Goal: Task Accomplishment & Management: Complete application form

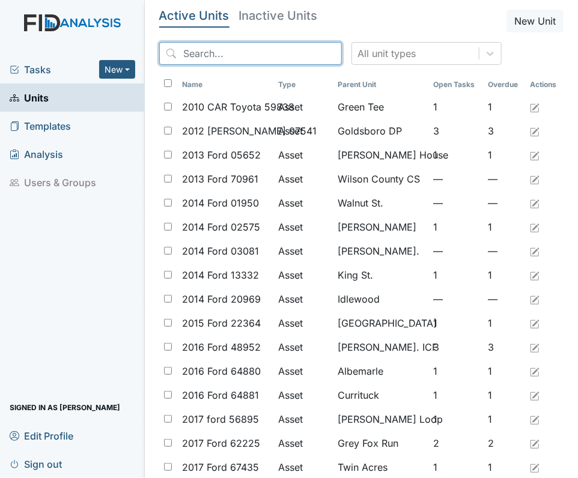
click at [223, 56] on input "search" at bounding box center [250, 53] width 183 height 23
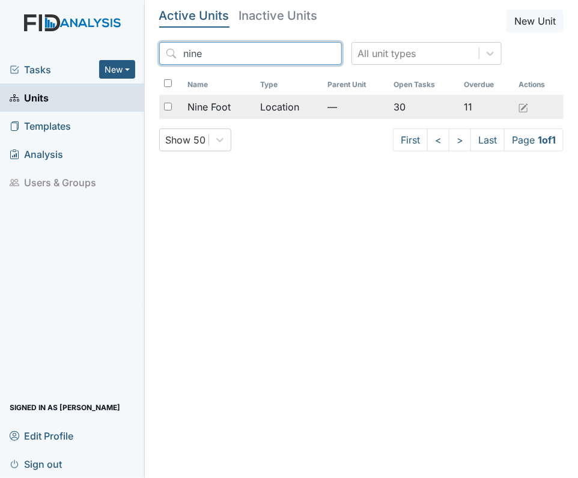
type input "nine"
click at [202, 104] on span "Nine Foot" at bounding box center [208, 107] width 43 height 14
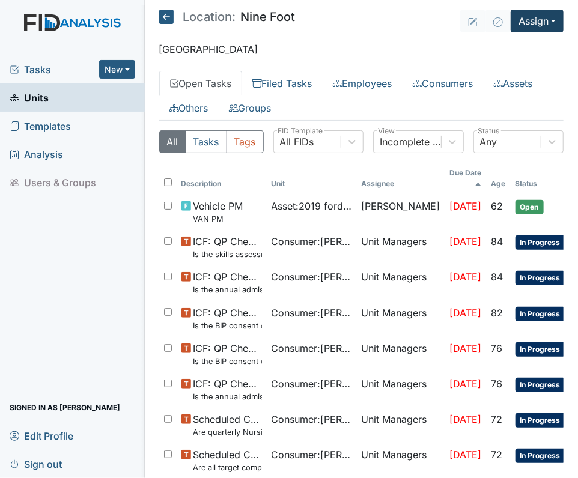
click at [538, 16] on button "Assign" at bounding box center [537, 21] width 53 height 23
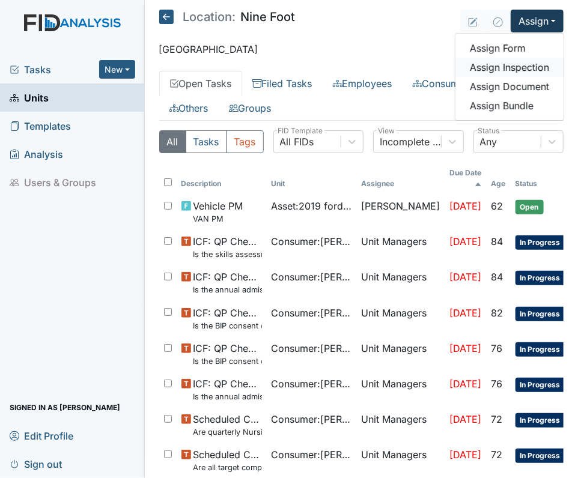
click at [488, 62] on link "Assign Inspection" at bounding box center [509, 67] width 108 height 19
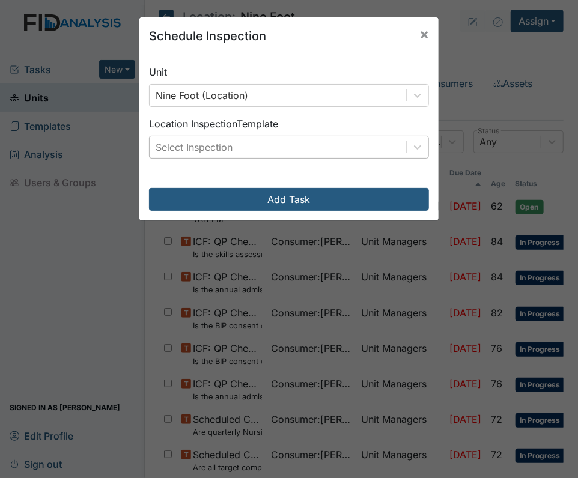
click at [216, 147] on div "Select Inspection" at bounding box center [194, 147] width 77 height 14
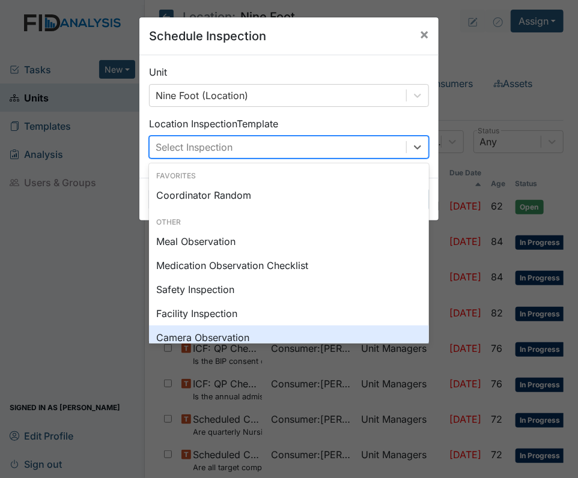
click at [199, 332] on div "Camera Observation" at bounding box center [289, 338] width 280 height 24
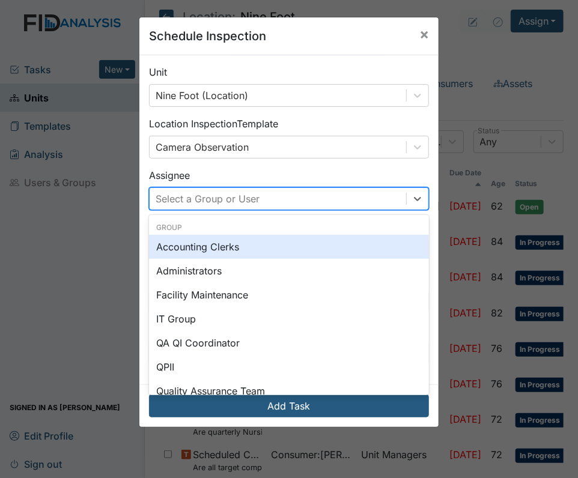
click at [216, 189] on div "Select a Group or User" at bounding box center [278, 199] width 257 height 22
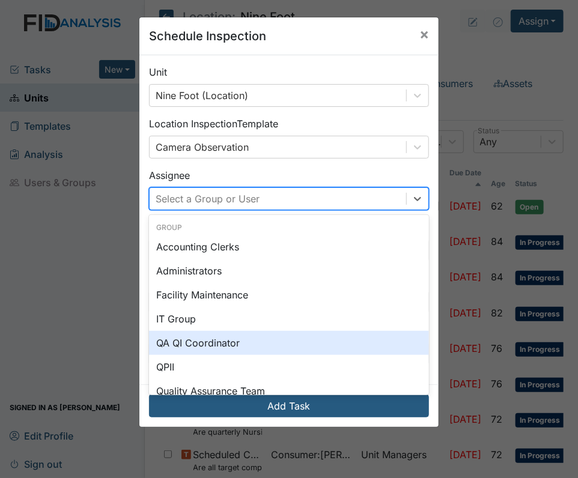
click at [208, 343] on div "QA QI Coordinator" at bounding box center [289, 343] width 280 height 24
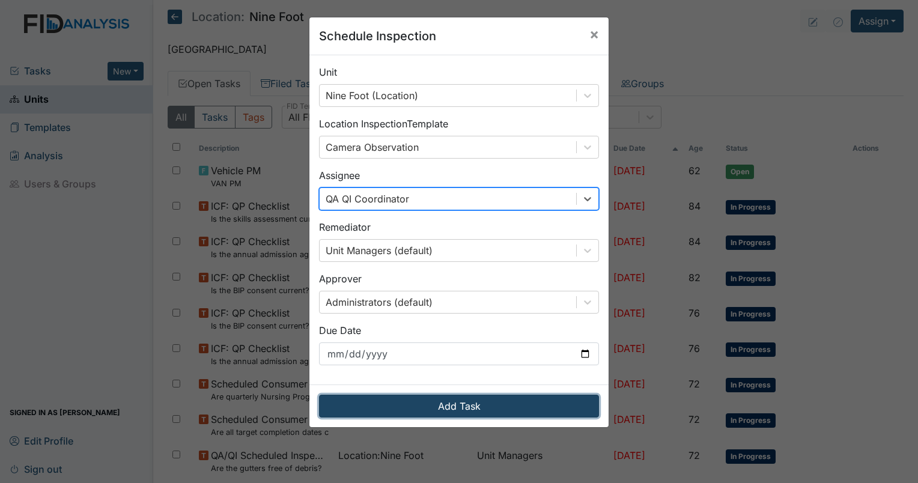
click at [427, 413] on button "Add Task" at bounding box center [459, 406] width 280 height 23
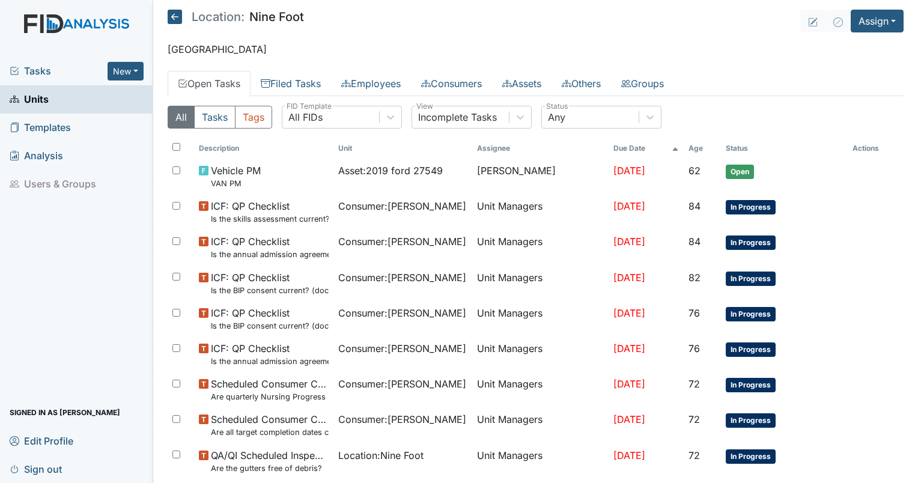
click at [35, 69] on span "Tasks" at bounding box center [59, 71] width 98 height 14
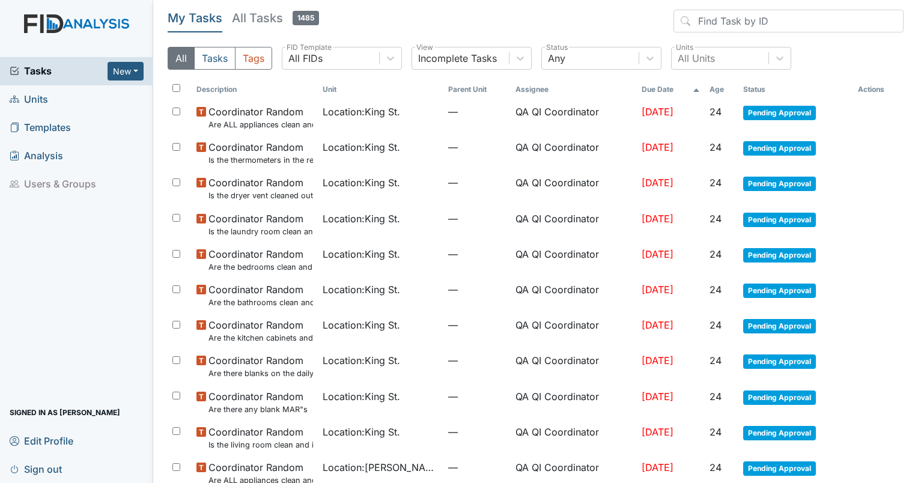
click at [714, 89] on th "Age" at bounding box center [722, 89] width 34 height 20
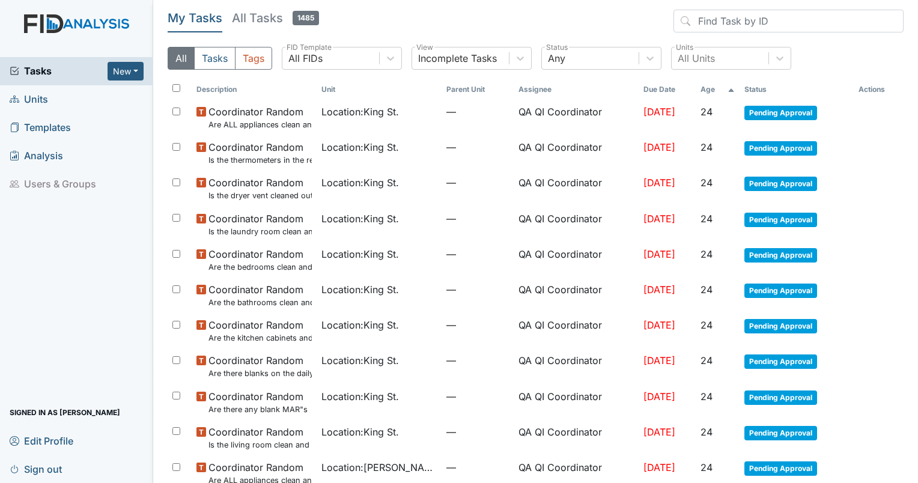
click at [714, 89] on th "Age" at bounding box center [717, 89] width 43 height 20
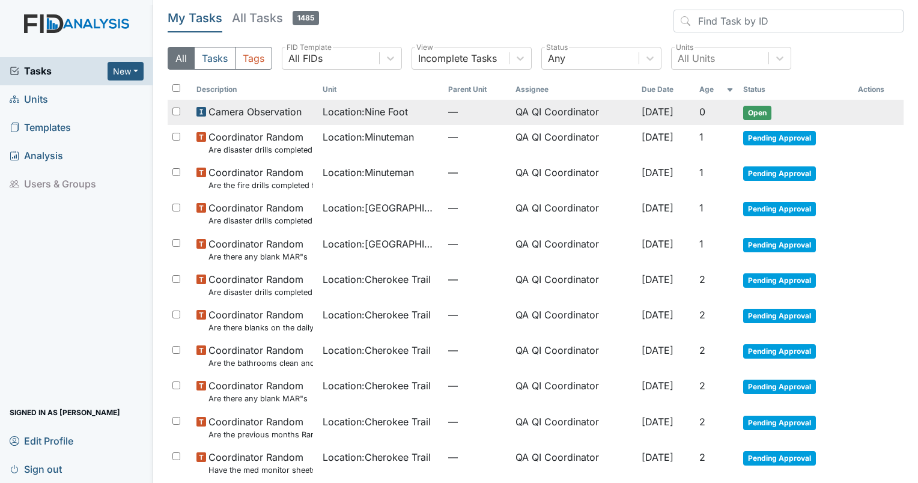
click at [248, 115] on span "Camera Observation" at bounding box center [254, 112] width 93 height 14
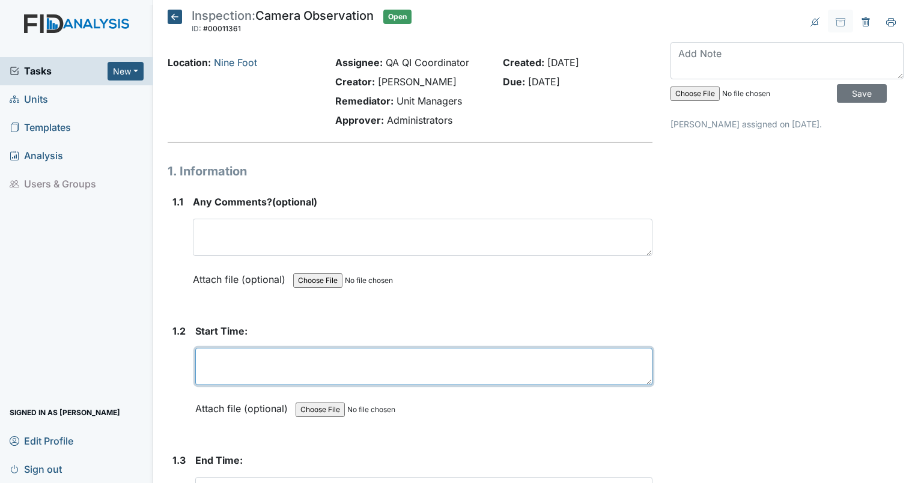
click at [237, 358] on textarea at bounding box center [423, 366] width 457 height 37
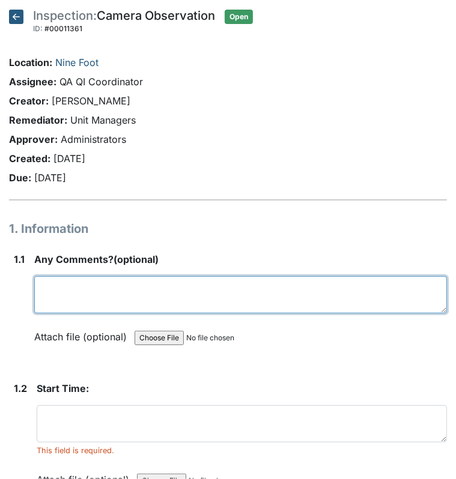
click at [78, 300] on textarea at bounding box center [240, 294] width 413 height 37
type textarea "9"
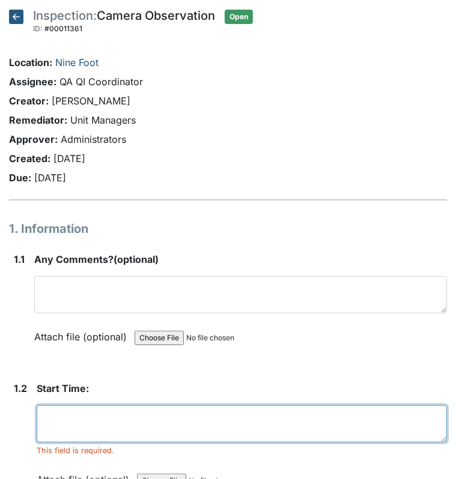
click at [65, 423] on textarea at bounding box center [242, 424] width 410 height 37
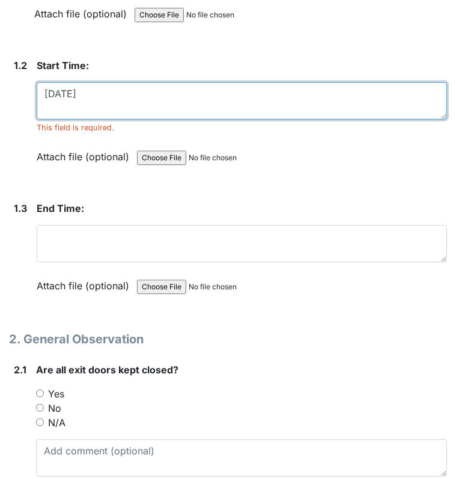
scroll to position [315, 0]
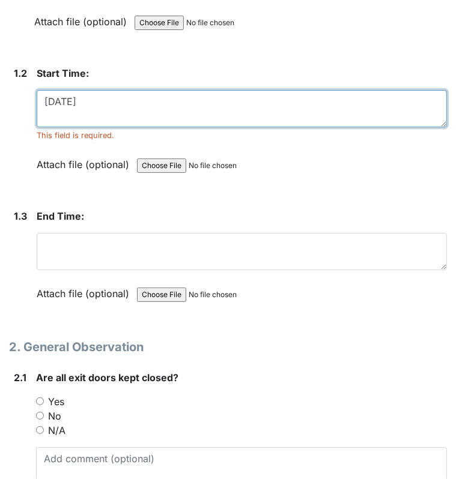
type textarea "9/13/25"
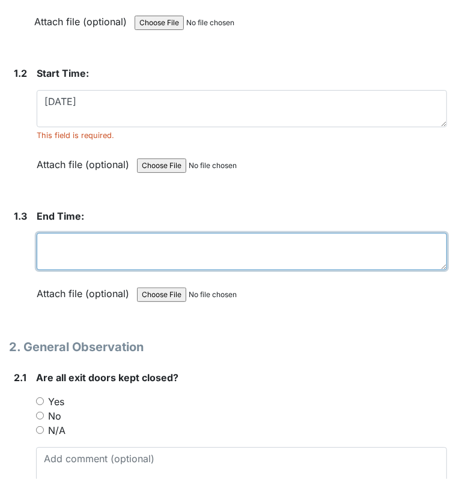
click at [154, 259] on textarea at bounding box center [242, 251] width 410 height 37
type textarea "9/13/25"
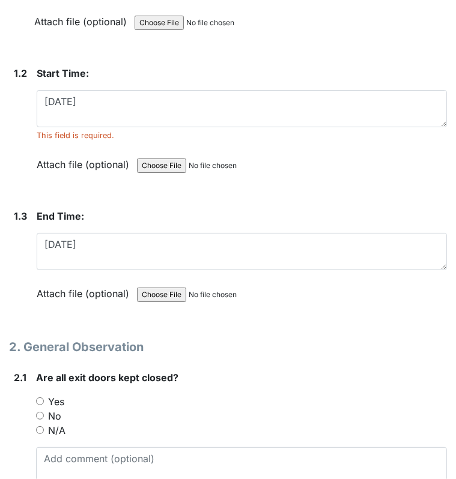
click at [42, 395] on div "Yes" at bounding box center [241, 402] width 411 height 14
click at [41, 400] on input "Yes" at bounding box center [40, 402] width 8 height 8
radio input "true"
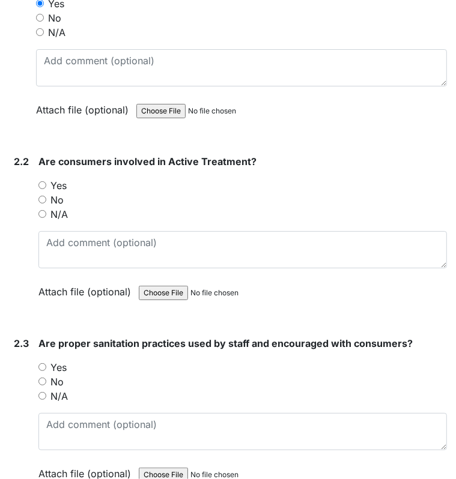
scroll to position [745, 0]
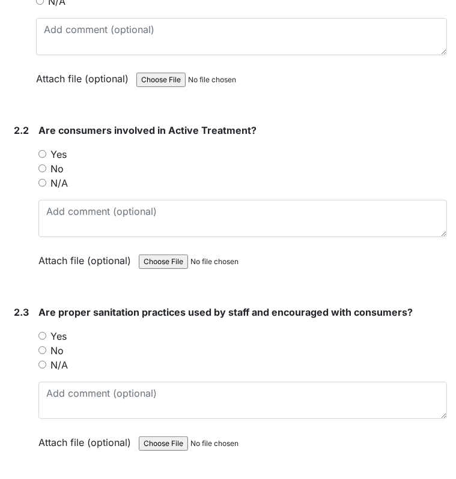
click at [44, 165] on input "No" at bounding box center [42, 169] width 8 height 8
radio input "true"
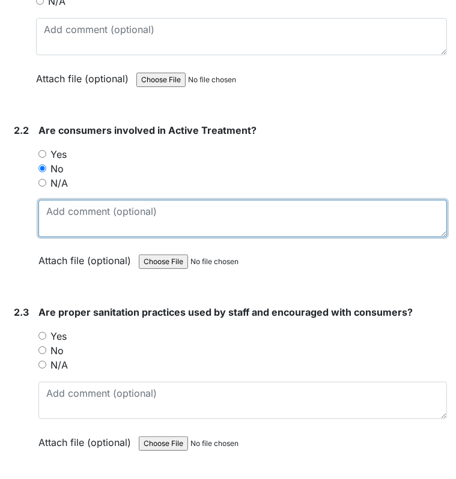
click at [50, 206] on textarea at bounding box center [242, 218] width 409 height 37
type textarea "residents sit in the living room between each meal."
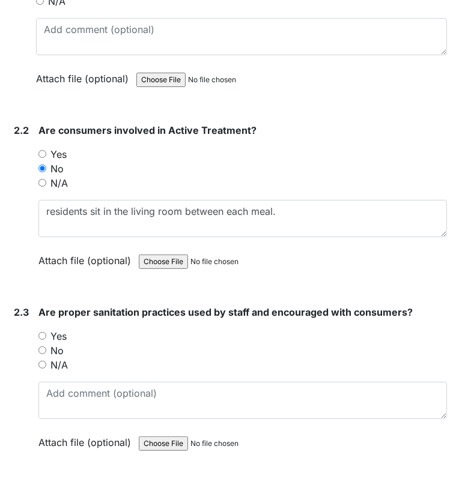
click at [42, 335] on input "Yes" at bounding box center [42, 336] width 8 height 8
radio input "true"
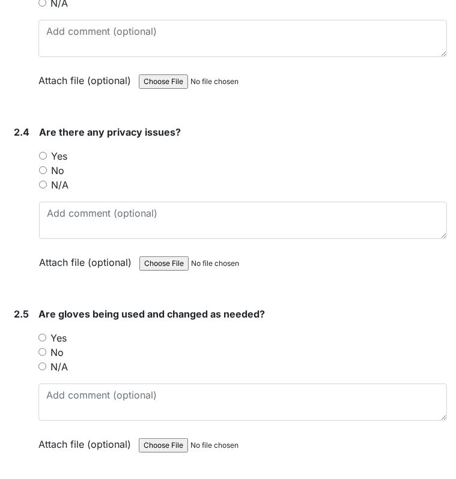
scroll to position [1122, 0]
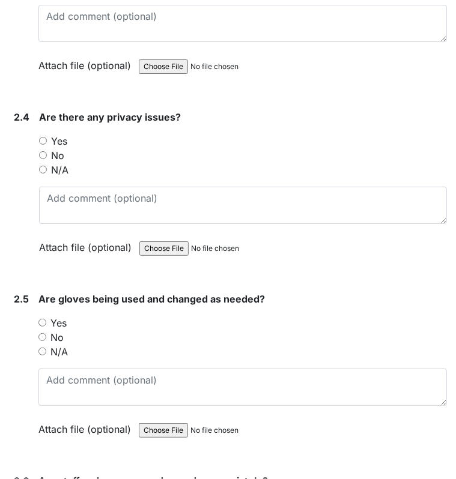
click at [41, 153] on input "No" at bounding box center [43, 155] width 8 height 8
radio input "true"
click at [42, 319] on input "Yes" at bounding box center [42, 323] width 8 height 8
radio input "true"
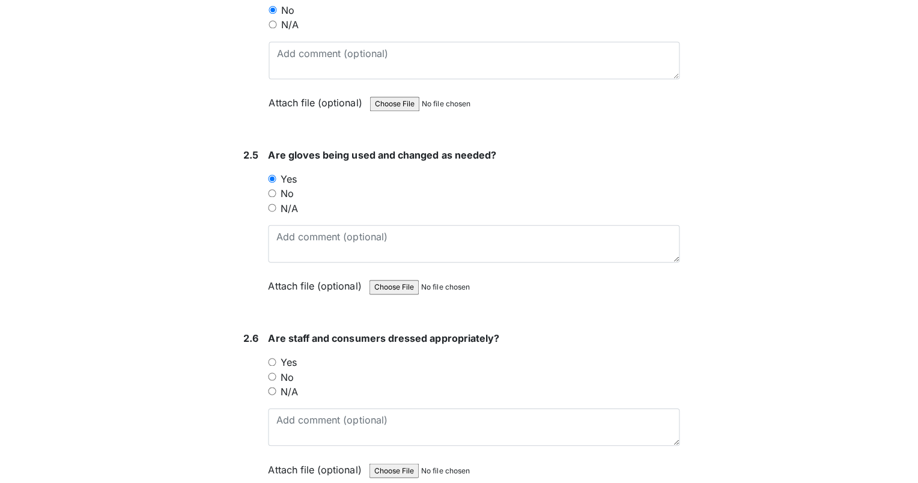
scroll to position [1276, 0]
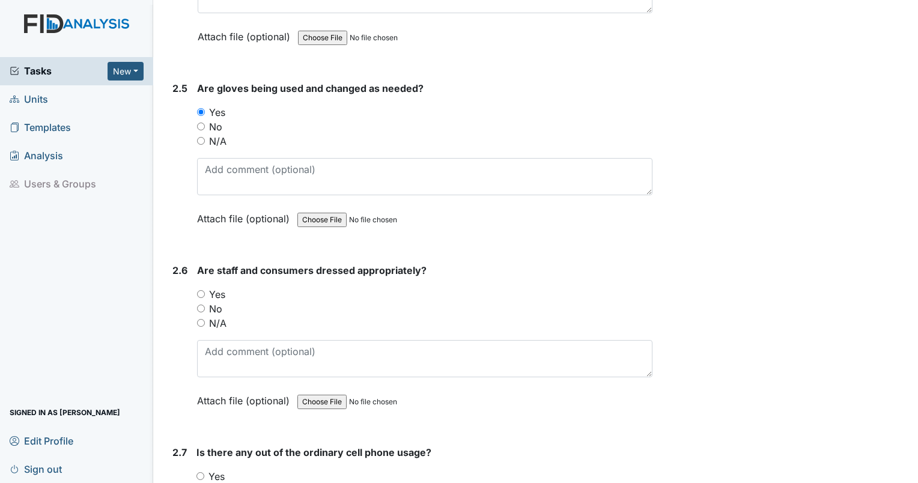
click at [198, 290] on input "Yes" at bounding box center [201, 294] width 8 height 8
radio input "true"
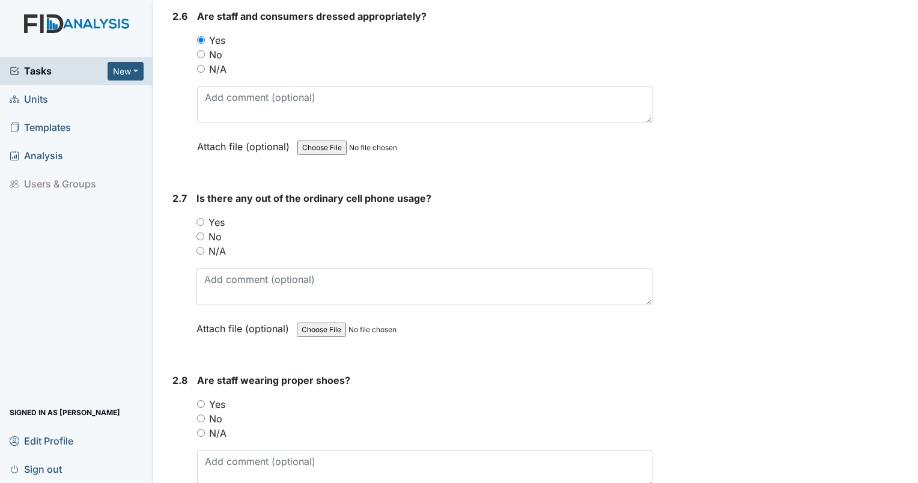
scroll to position [1545, 0]
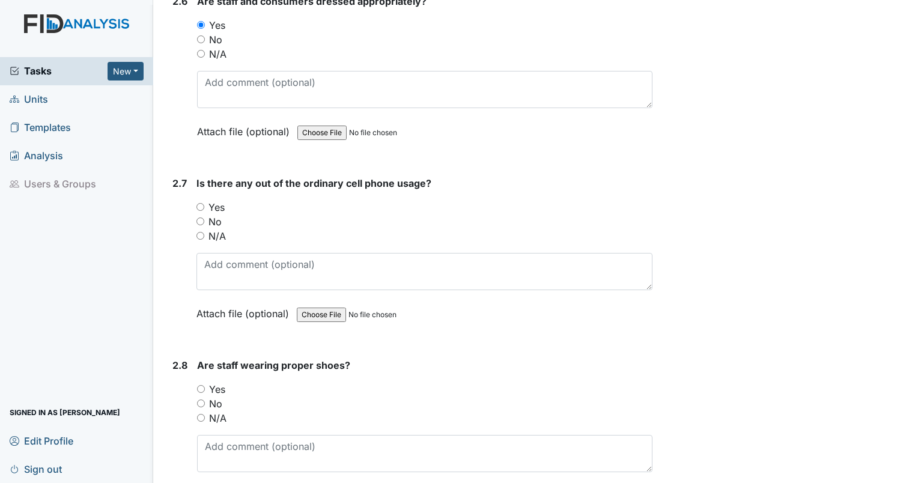
click at [197, 385] on input "Yes" at bounding box center [201, 389] width 8 height 8
radio input "true"
click at [204, 217] on input "No" at bounding box center [200, 221] width 8 height 8
radio input "true"
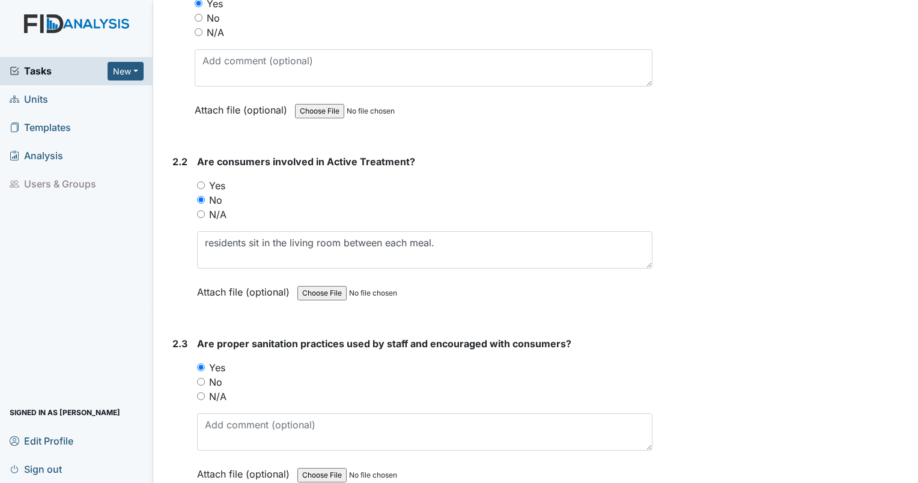
scroll to position [648, 0]
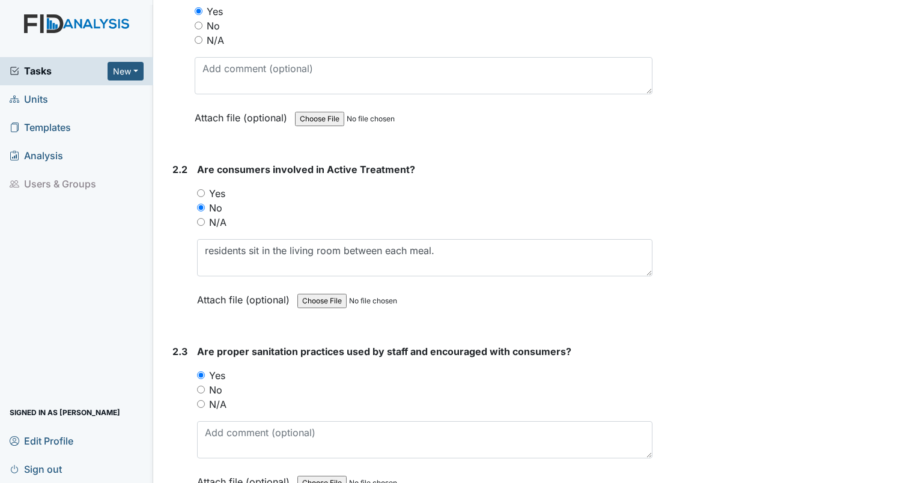
click at [196, 187] on div "2.2 Are consumers involved in Active Treatment? You must select one of the belo…" at bounding box center [410, 243] width 485 height 163
click at [198, 189] on input "Yes" at bounding box center [201, 193] width 8 height 8
radio input "true"
click at [392, 236] on div "Are consumers involved in Active Treatment? You must select one of the below op…" at bounding box center [424, 238] width 455 height 153
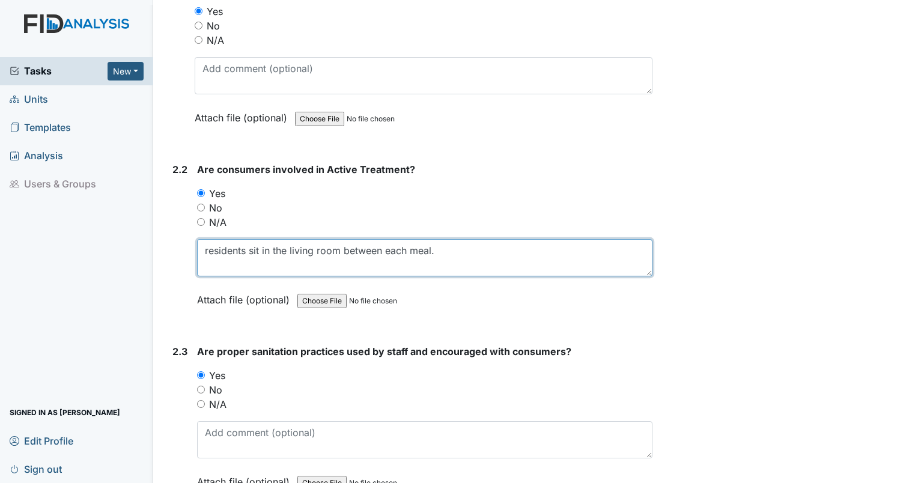
click at [448, 248] on textarea "residents sit in the living room between each meal." at bounding box center [424, 257] width 455 height 37
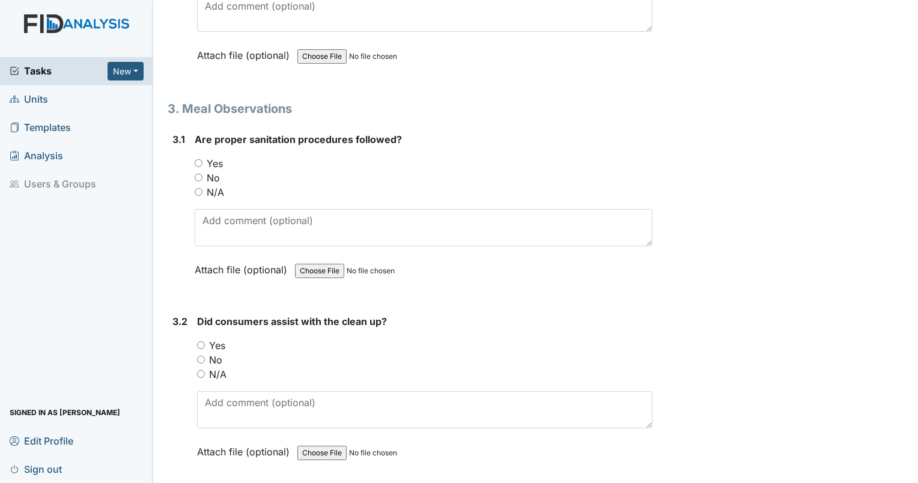
scroll to position [2015, 0]
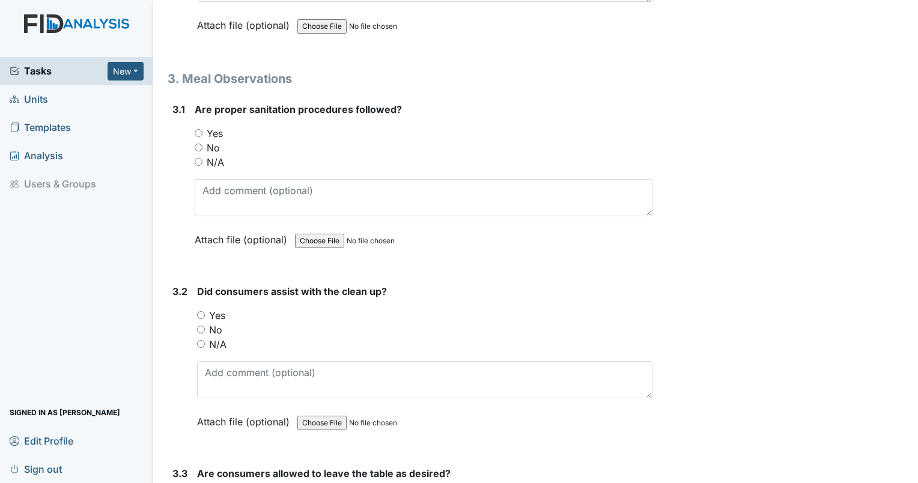
type textarea "residents sit in the living room between each meal. but staff is attentive and …"
click at [195, 129] on input "Yes" at bounding box center [199, 133] width 8 height 8
radio input "true"
click at [199, 326] on input "No" at bounding box center [201, 330] width 8 height 8
radio input "true"
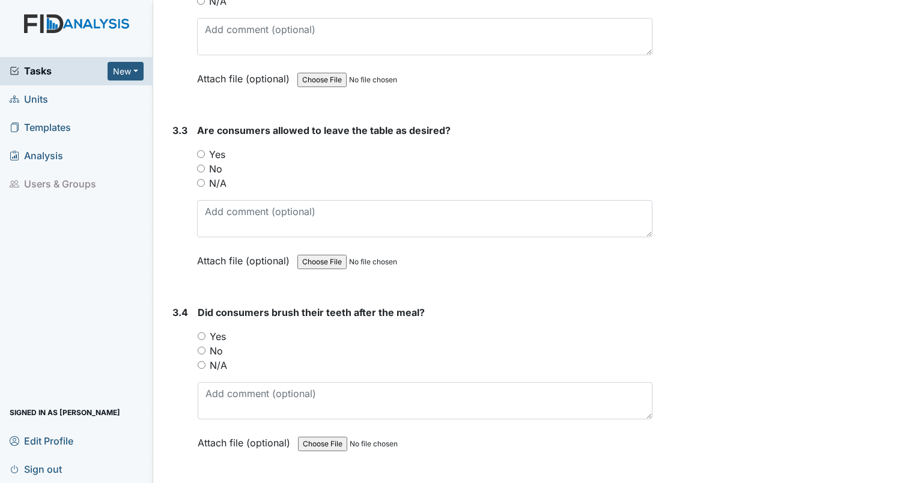
scroll to position [2366, 0]
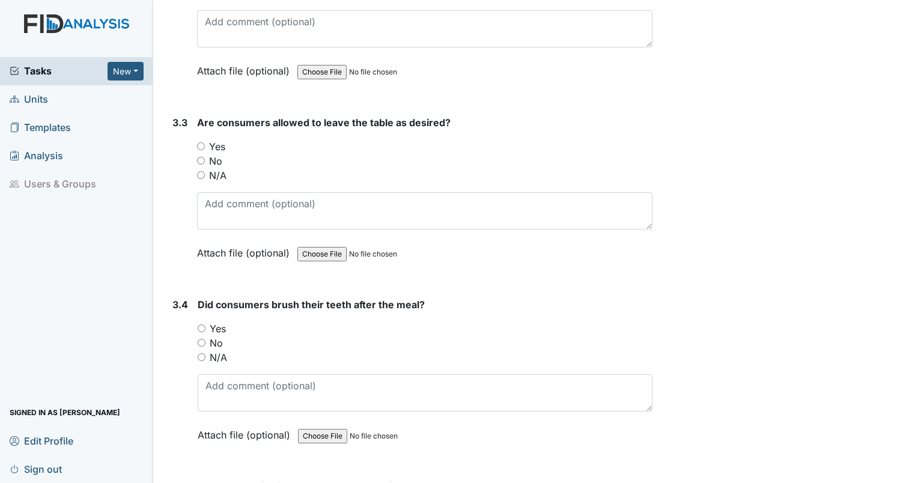
click at [199, 142] on input "Yes" at bounding box center [201, 146] width 8 height 8
radio input "true"
click at [200, 353] on input "N/A" at bounding box center [202, 357] width 8 height 8
radio input "true"
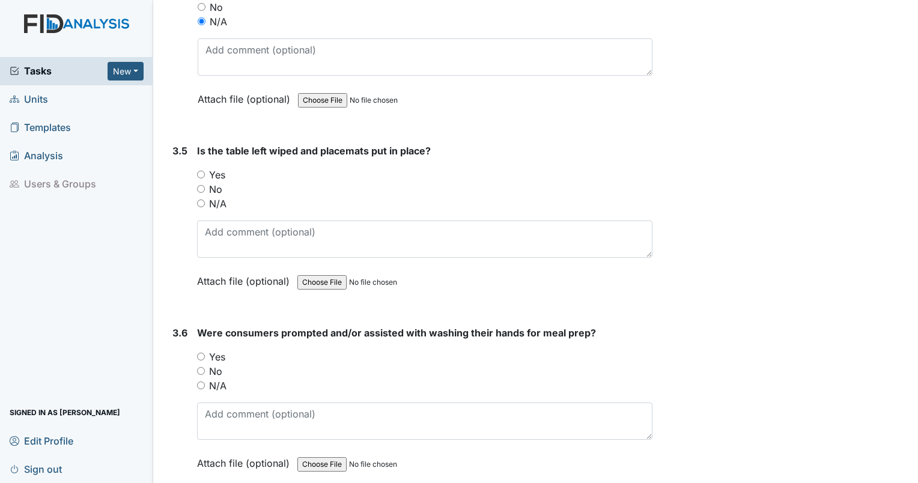
scroll to position [2702, 0]
click at [199, 171] on input "Yes" at bounding box center [201, 175] width 8 height 8
radio input "true"
click at [202, 367] on input "No" at bounding box center [201, 371] width 8 height 8
radio input "true"
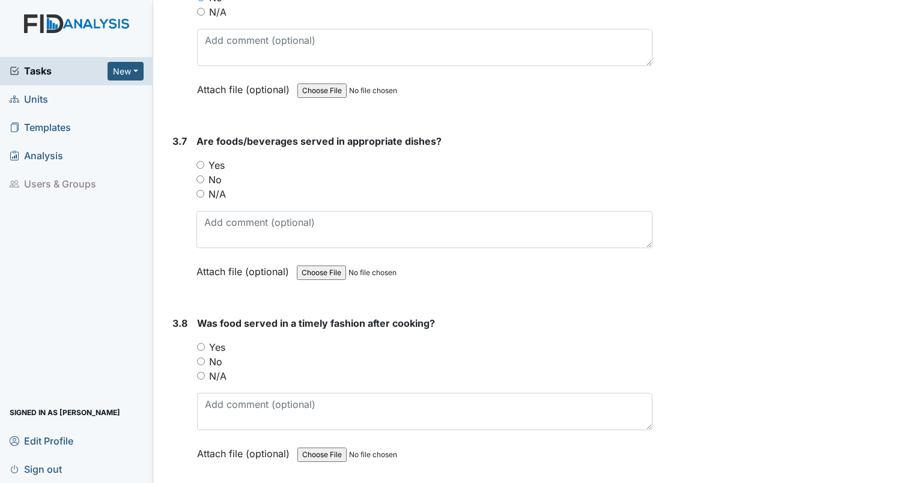
scroll to position [3120, 0]
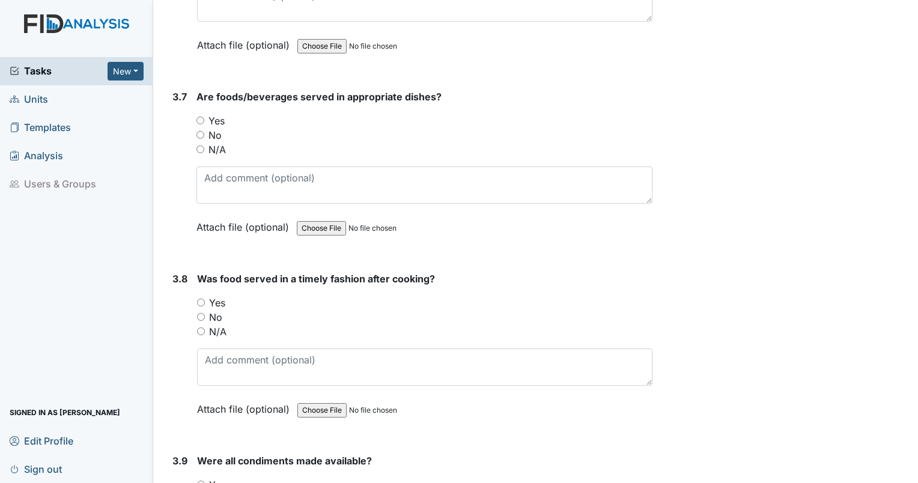
click at [201, 117] on input "Yes" at bounding box center [200, 121] width 8 height 8
radio input "true"
click at [199, 296] on div "Yes" at bounding box center [424, 303] width 455 height 14
click at [201, 299] on input "Yes" at bounding box center [201, 303] width 8 height 8
radio input "true"
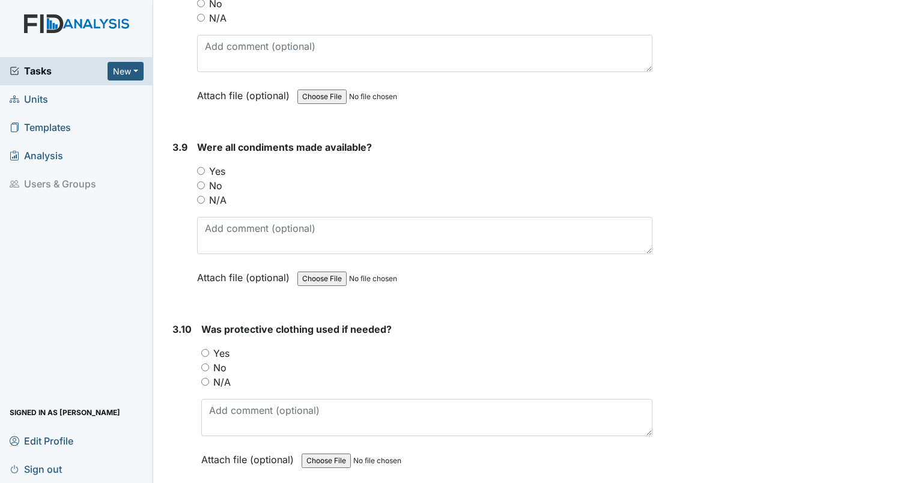
scroll to position [3441, 0]
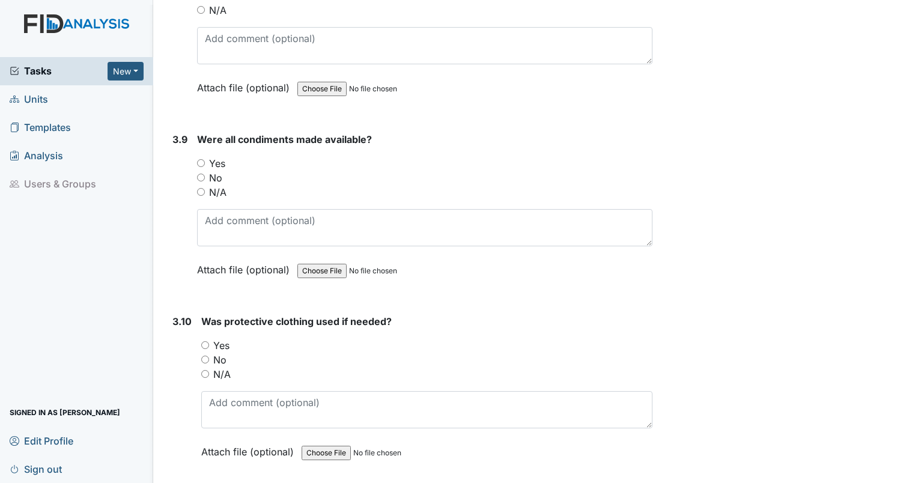
click at [199, 159] on input "Yes" at bounding box center [201, 163] width 8 height 8
radio input "true"
click at [201, 341] on input "Yes" at bounding box center [205, 345] width 8 height 8
radio input "true"
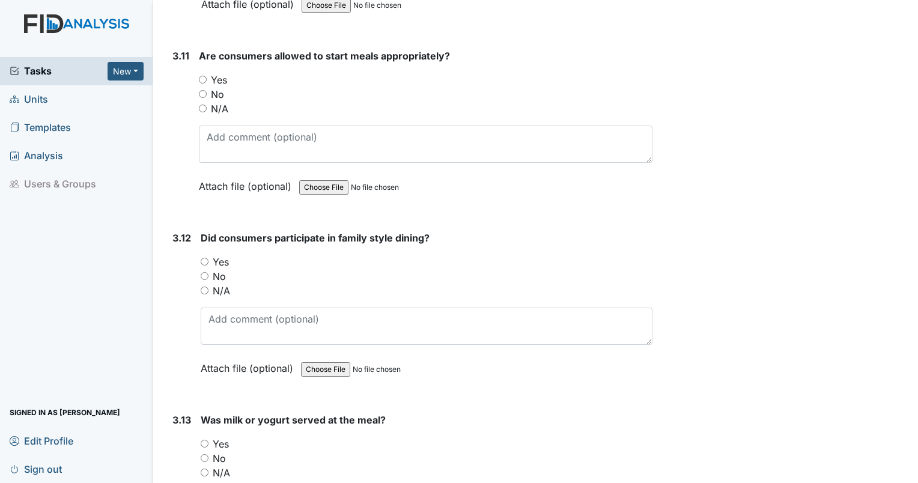
scroll to position [3934, 0]
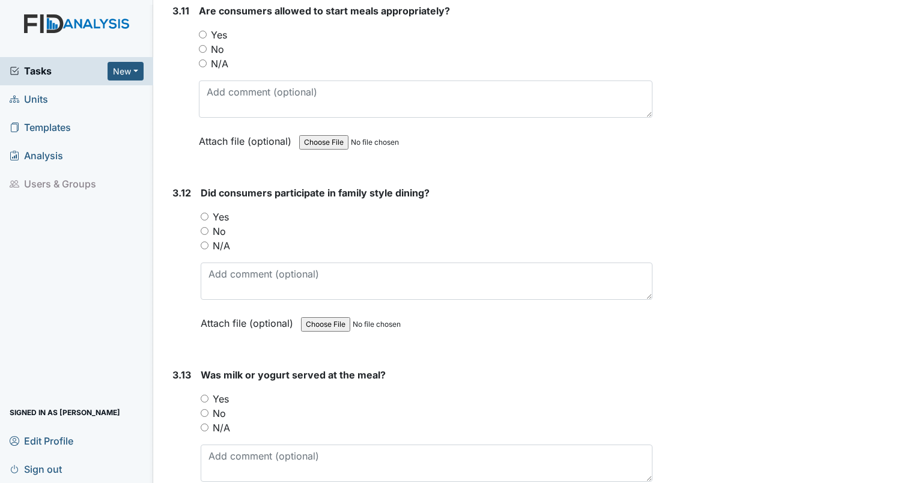
click at [202, 31] on input "Yes" at bounding box center [203, 35] width 8 height 8
radio input "true"
click at [207, 227] on input "No" at bounding box center [205, 231] width 8 height 8
radio input "true"
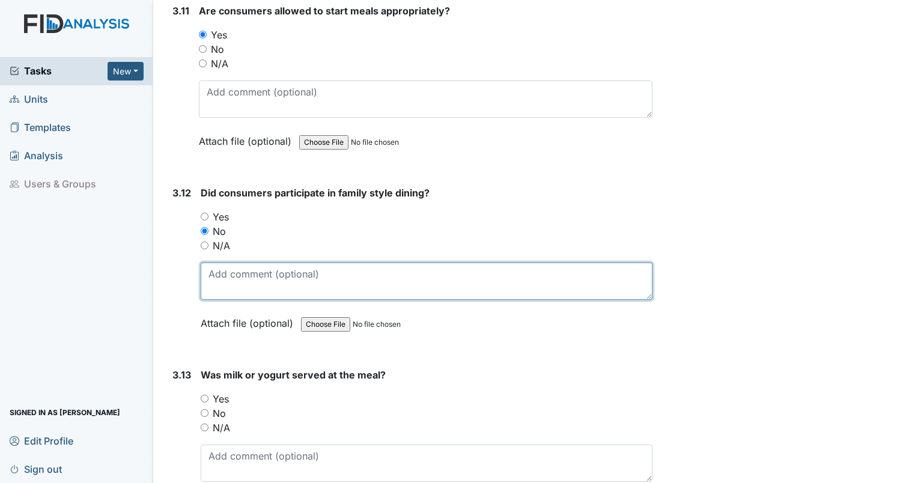
click at [238, 263] on textarea at bounding box center [427, 281] width 452 height 37
type textarea "plates were prepared in the kitchen and brought to the residents at the table."
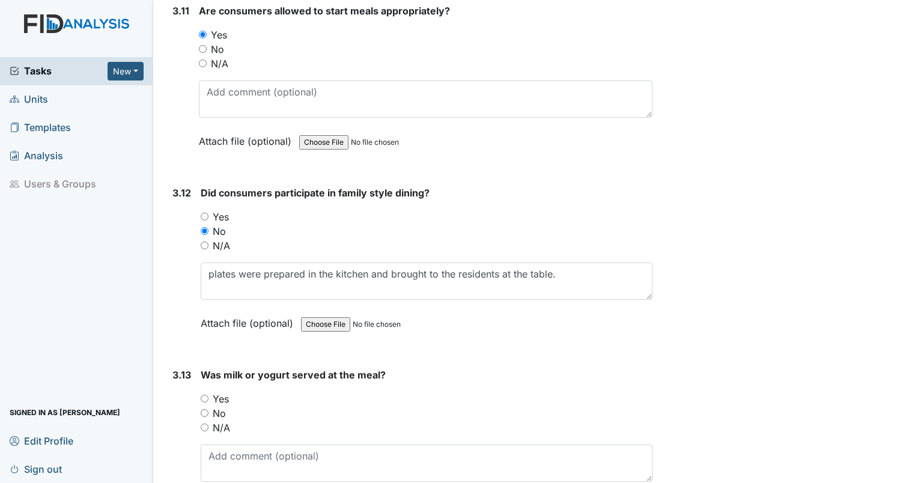
click at [205, 395] on input "Yes" at bounding box center [205, 399] width 8 height 8
radio input "true"
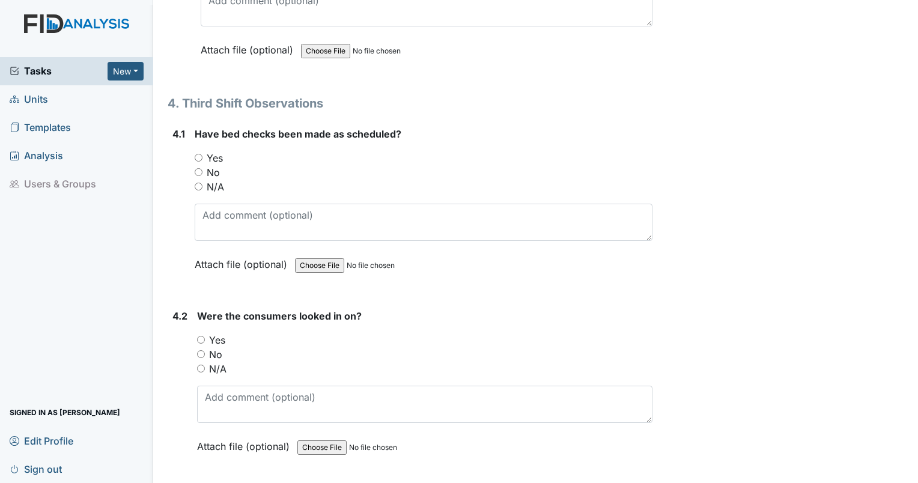
scroll to position [4457, 0]
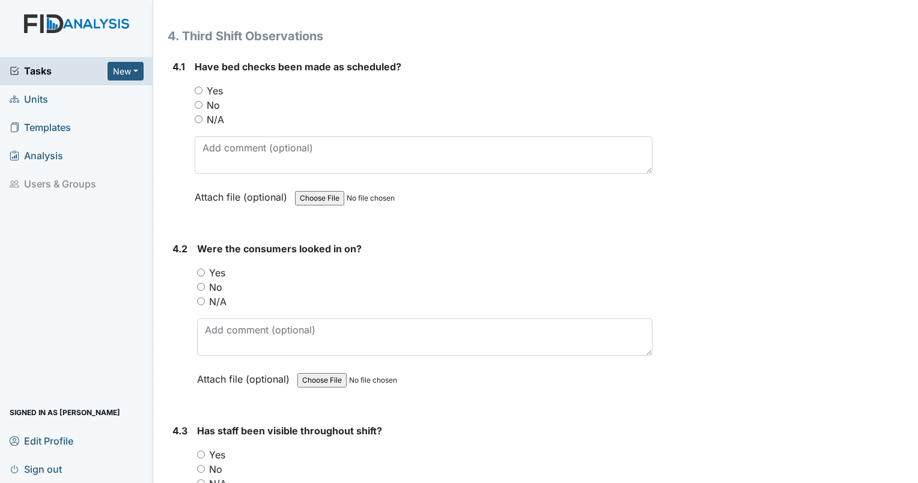
click at [200, 269] on input "Yes" at bounding box center [201, 273] width 8 height 8
radio input "true"
click at [202, 84] on div "Yes" at bounding box center [424, 91] width 458 height 14
click at [193, 76] on div "4.1 Have bed checks been made as scheduled? You must select one of the below op…" at bounding box center [410, 140] width 485 height 163
click at [198, 87] on input "Yes" at bounding box center [199, 91] width 8 height 8
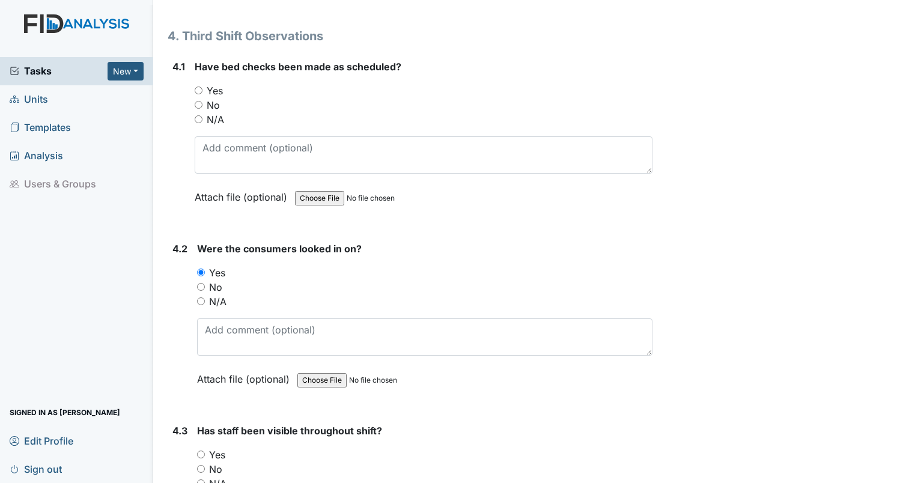
radio input "true"
click at [201, 451] on input "Yes" at bounding box center [201, 455] width 8 height 8
radio input "true"
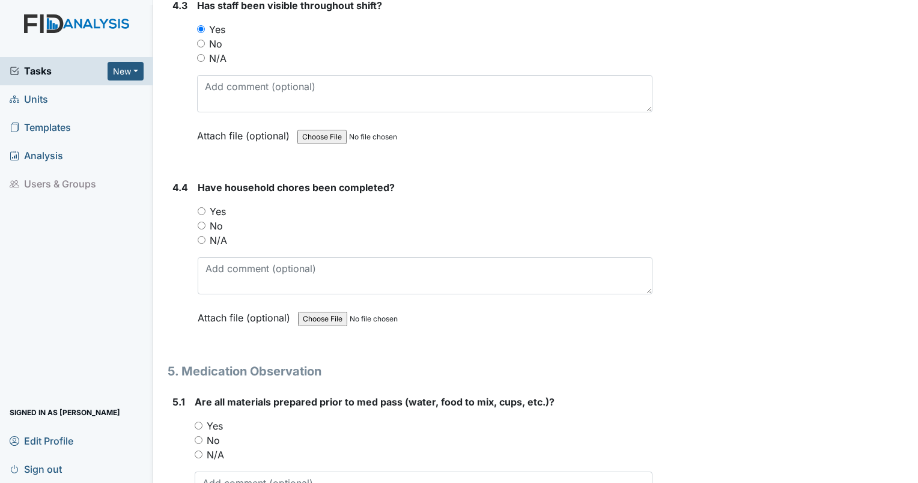
scroll to position [4927, 0]
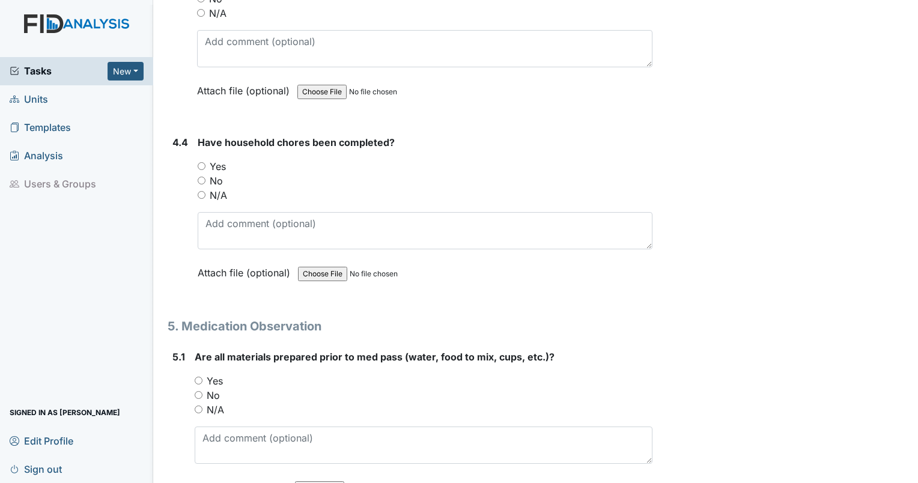
click at [200, 162] on input "Yes" at bounding box center [202, 166] width 8 height 8
radio input "true"
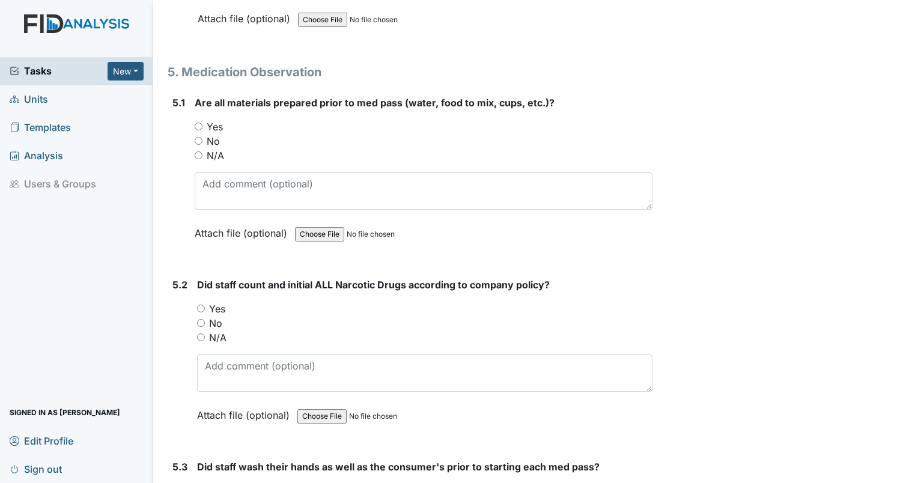
scroll to position [5196, 0]
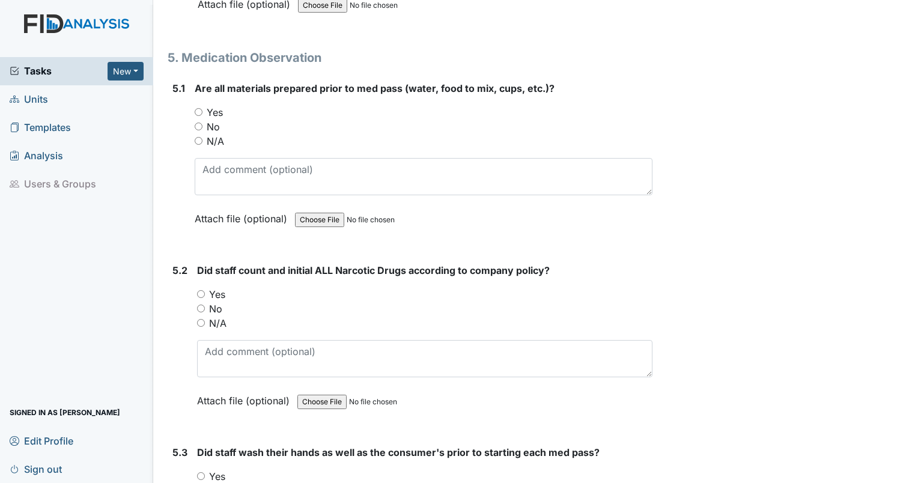
click at [198, 108] on input "Yes" at bounding box center [199, 112] width 8 height 8
radio input "true"
click at [200, 290] on input "Yes" at bounding box center [201, 294] width 8 height 8
radio input "true"
click at [202, 472] on input "Yes" at bounding box center [201, 476] width 8 height 8
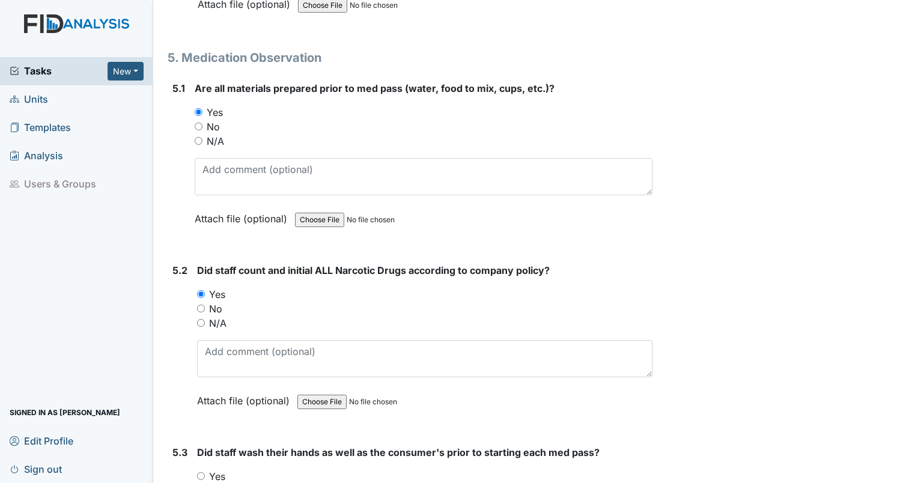
radio input "true"
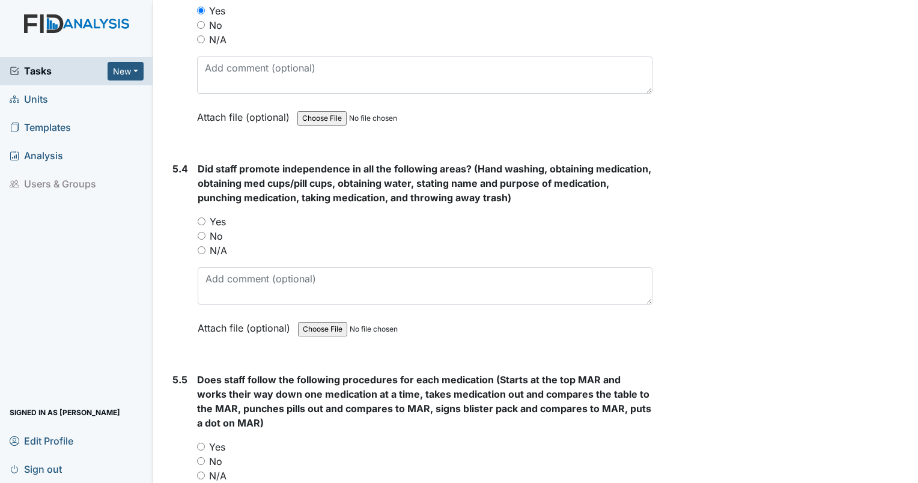
scroll to position [5676, 0]
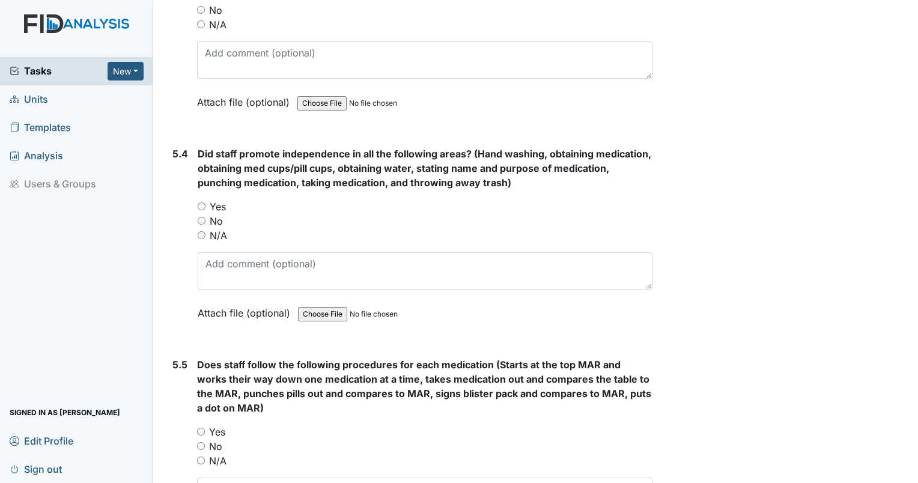
click at [204, 202] on input "Yes" at bounding box center [202, 206] width 8 height 8
radio input "true"
click at [198, 428] on input "Yes" at bounding box center [201, 432] width 8 height 8
radio input "true"
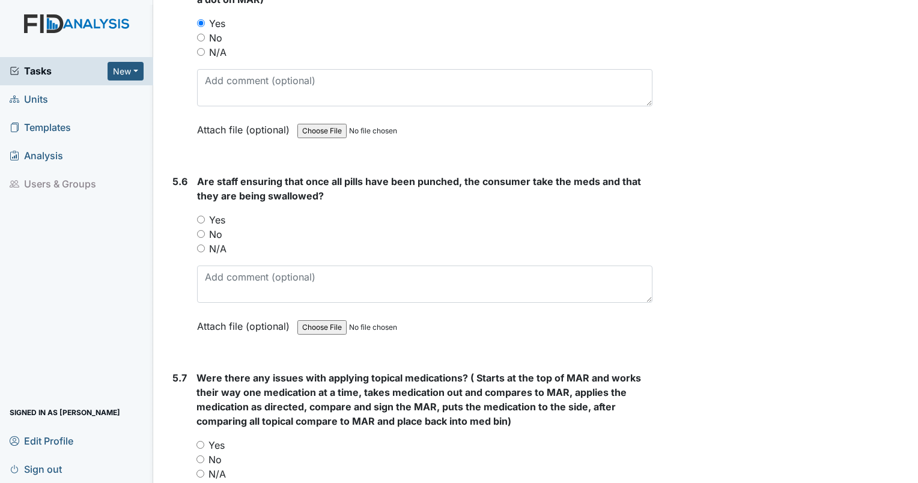
scroll to position [6085, 0]
click at [197, 216] on input "Yes" at bounding box center [201, 220] width 8 height 8
radio input "true"
click at [198, 470] on input "N/A" at bounding box center [200, 474] width 8 height 8
radio input "true"
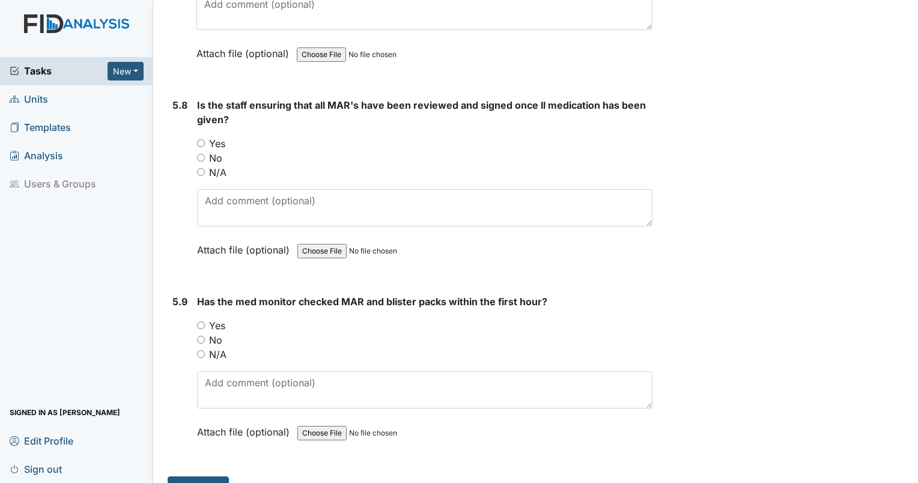
scroll to position [6586, 0]
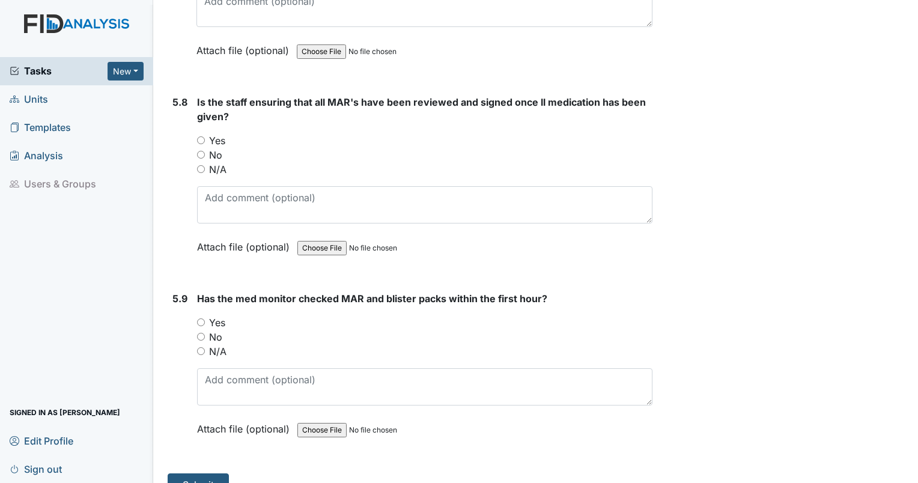
click at [198, 136] on input "Yes" at bounding box center [201, 140] width 8 height 8
radio input "true"
click at [199, 318] on input "Yes" at bounding box center [201, 322] width 8 height 8
radio input "true"
click at [177, 473] on button "Submit" at bounding box center [198, 484] width 61 height 23
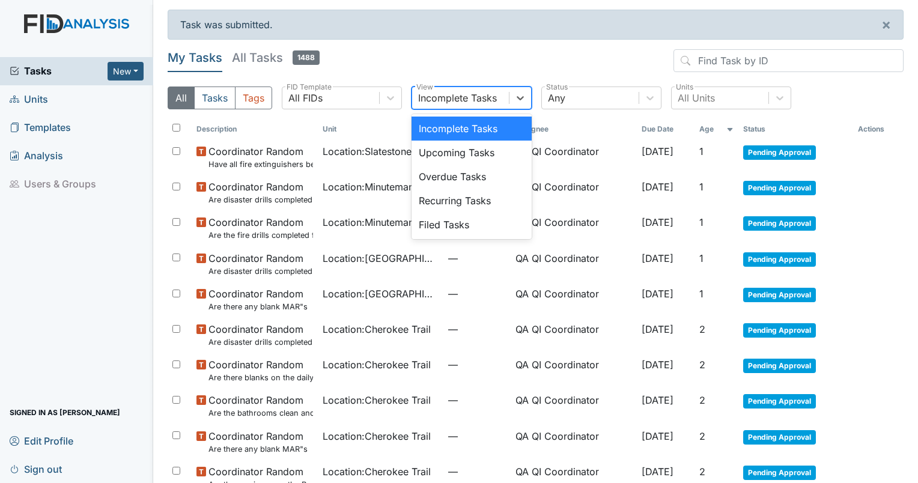
click at [463, 94] on div "Incomplete Tasks" at bounding box center [457, 98] width 79 height 14
click at [449, 216] on div "Filed Tasks" at bounding box center [472, 225] width 120 height 24
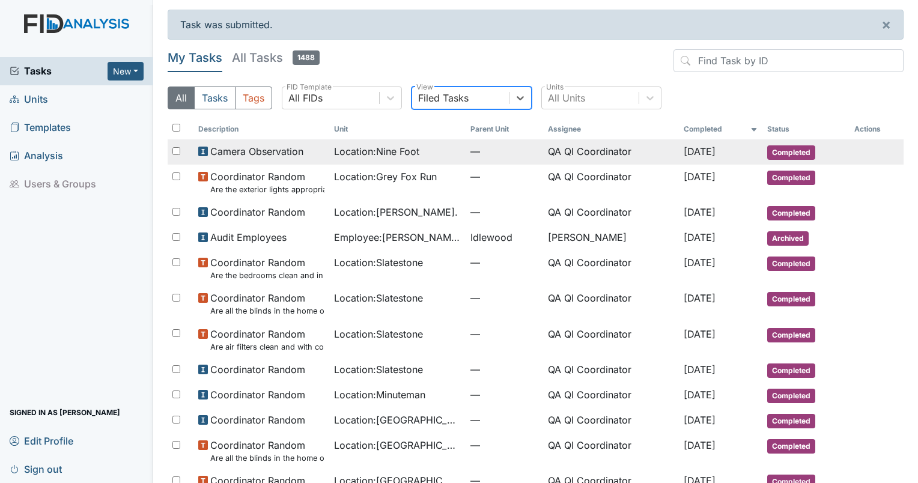
click at [574, 156] on td "QA QI Coordinator" at bounding box center [611, 151] width 136 height 25
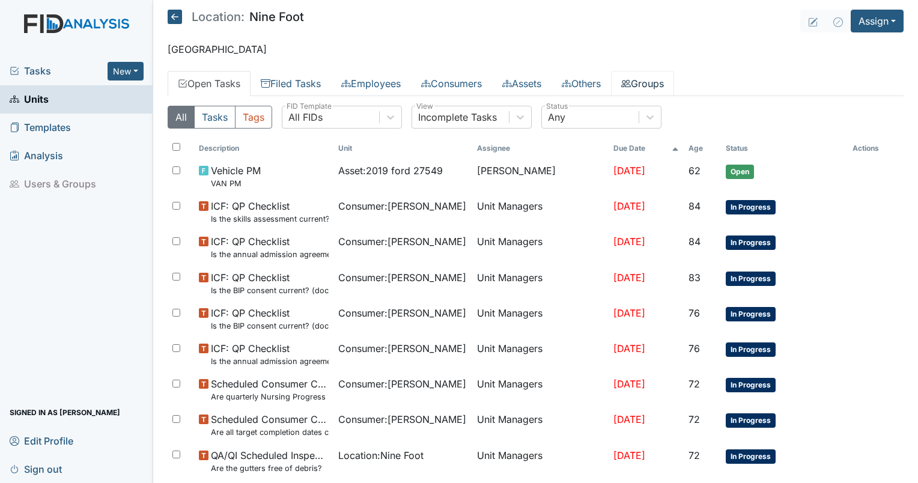
click at [666, 90] on link "Groups" at bounding box center [642, 83] width 63 height 25
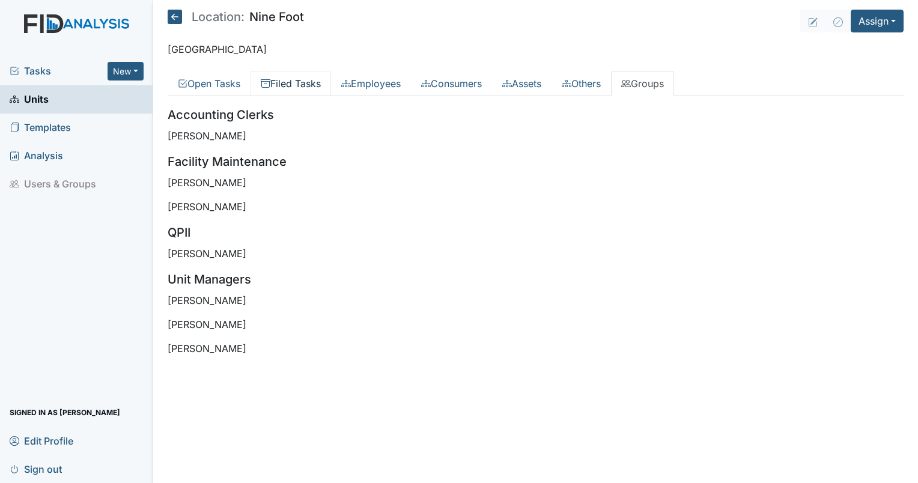
click at [280, 84] on link "Filed Tasks" at bounding box center [291, 83] width 81 height 25
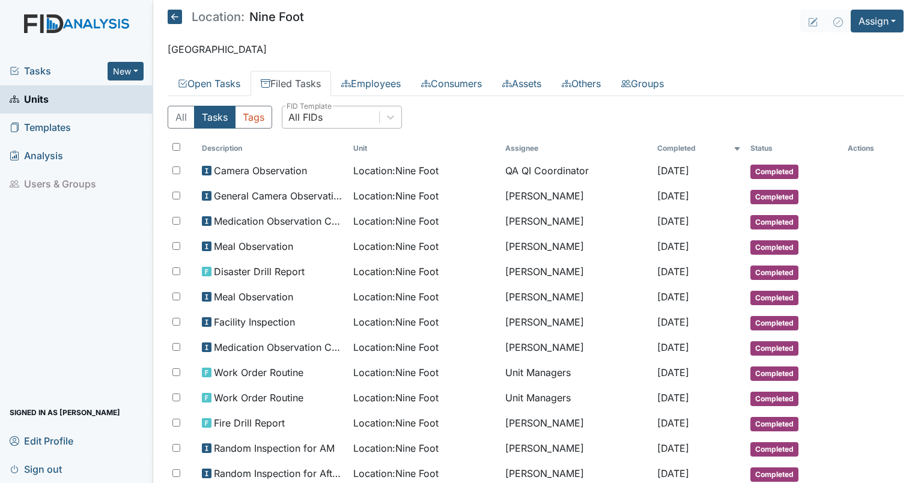
click at [347, 123] on div "All FIDs" at bounding box center [330, 117] width 97 height 22
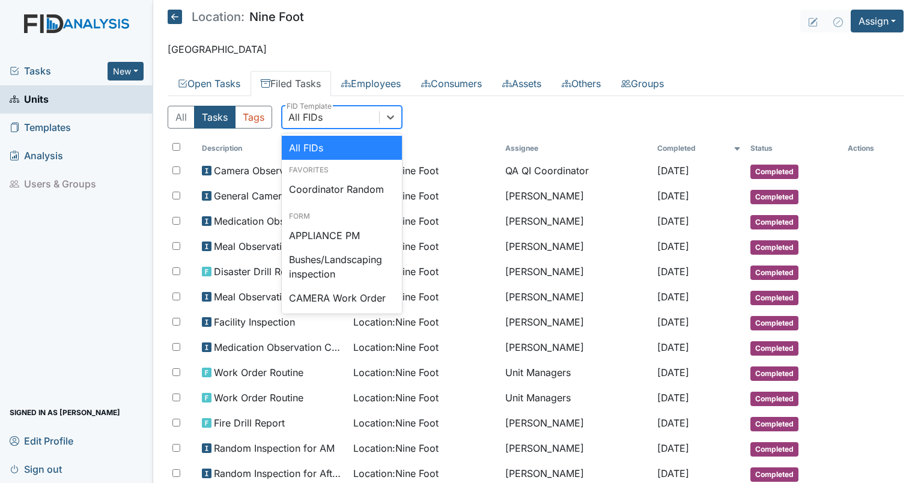
type input "a"
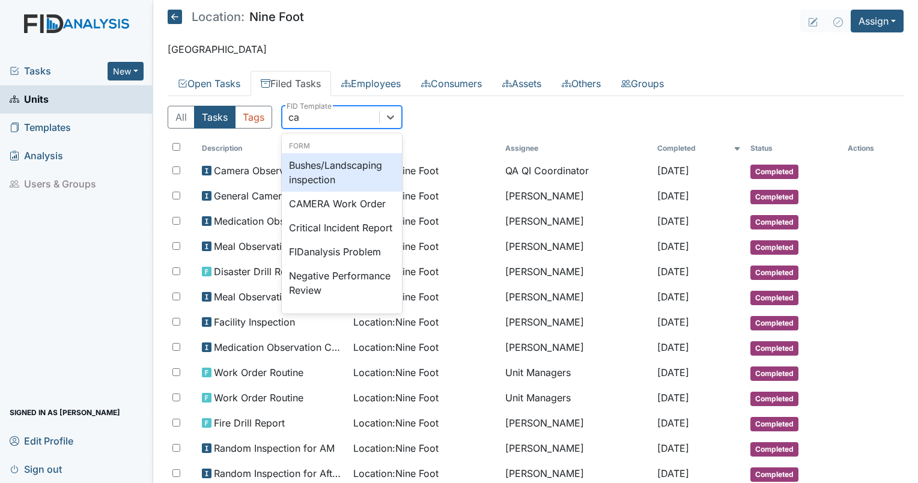
type input "cam"
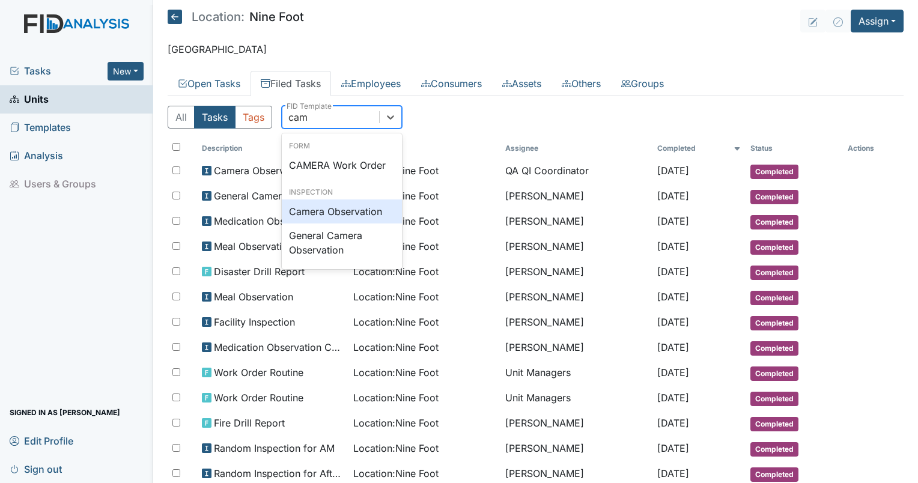
click at [329, 214] on div "Camera Observation" at bounding box center [342, 211] width 120 height 24
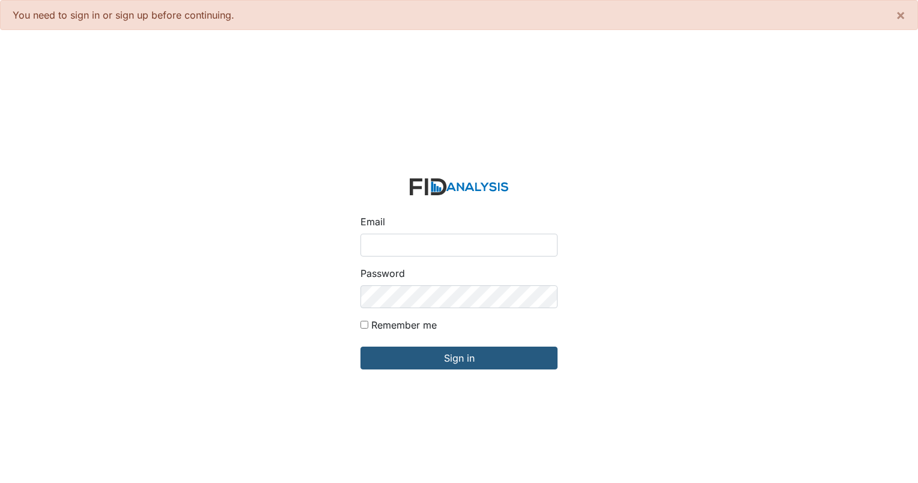
type input "[EMAIL_ADDRESS][DOMAIN_NAME]"
click at [448, 370] on form "Email [EMAIL_ADDRESS][DOMAIN_NAME] Password Remember me Sign in" at bounding box center [459, 281] width 216 height 225
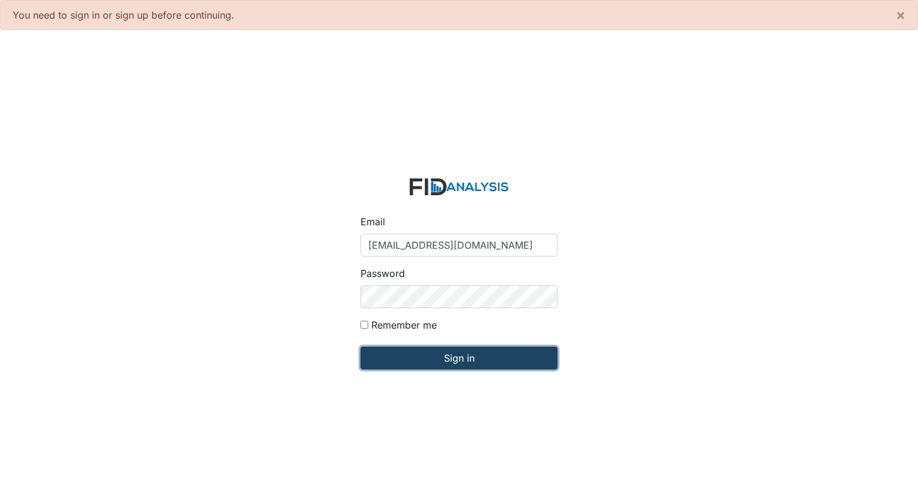
click at [446, 367] on input "Sign in" at bounding box center [458, 358] width 197 height 23
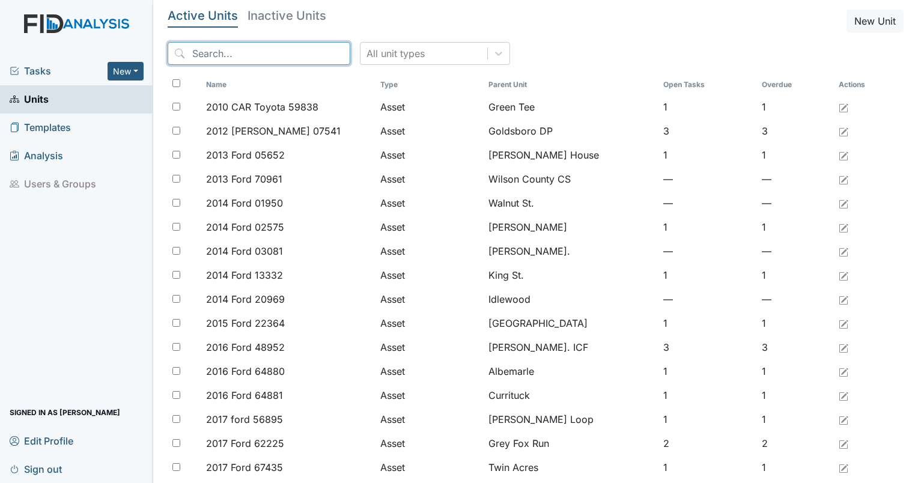
click at [256, 50] on input "search" at bounding box center [259, 53] width 183 height 23
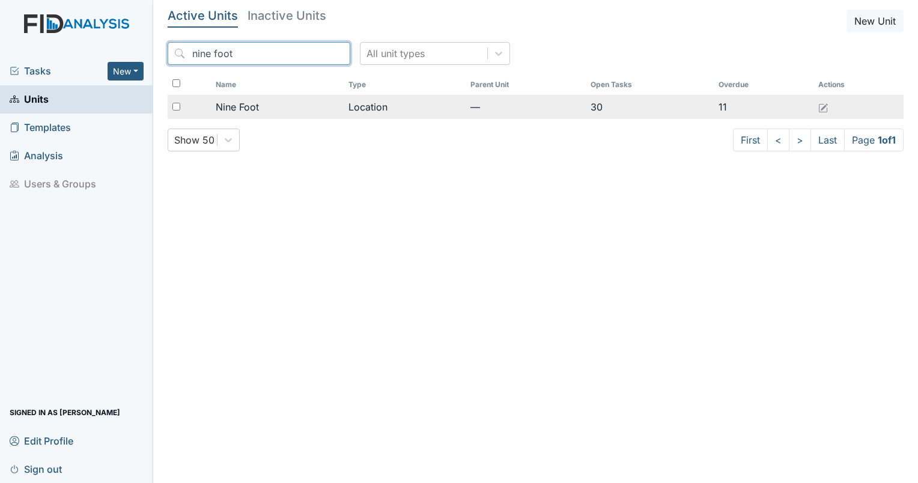
type input "nine foot"
click at [230, 108] on span "Nine Foot" at bounding box center [237, 107] width 43 height 14
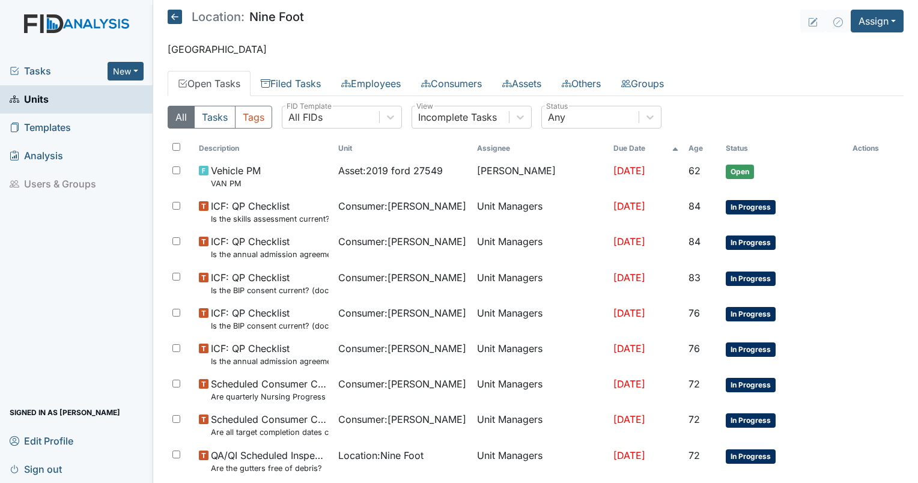
click at [293, 85] on link "Filed Tasks" at bounding box center [291, 83] width 81 height 25
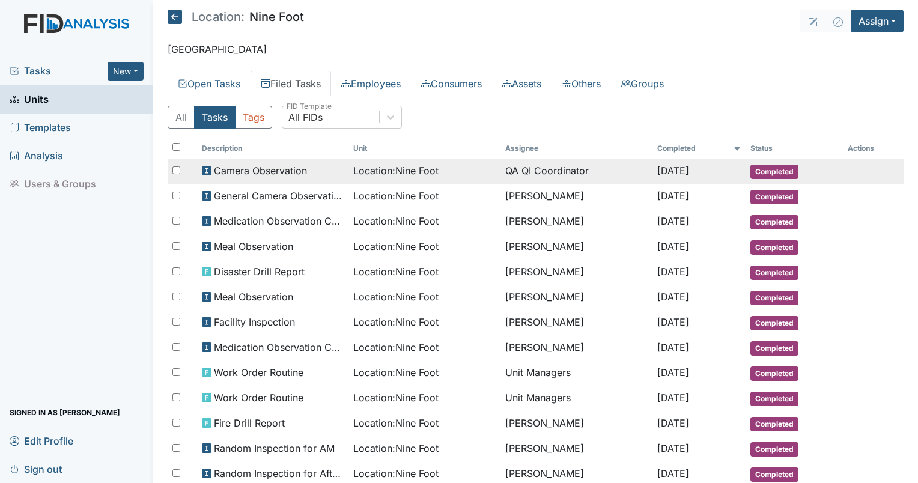
click at [519, 169] on td "QA QI Coordinator" at bounding box center [576, 171] width 152 height 25
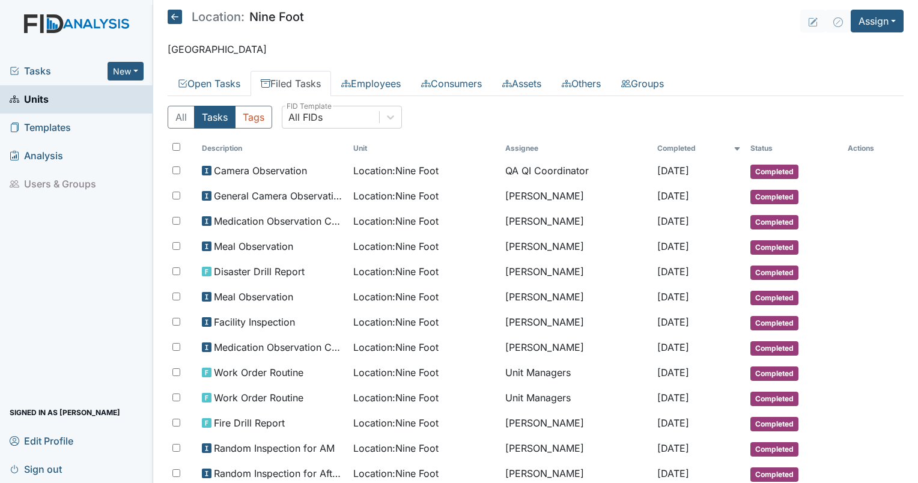
click at [53, 77] on span "Tasks" at bounding box center [59, 71] width 98 height 14
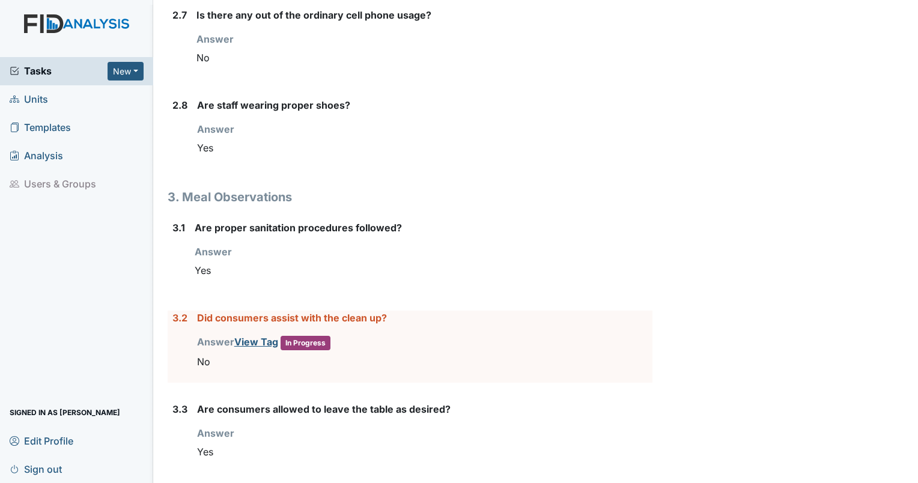
scroll to position [1293, 0]
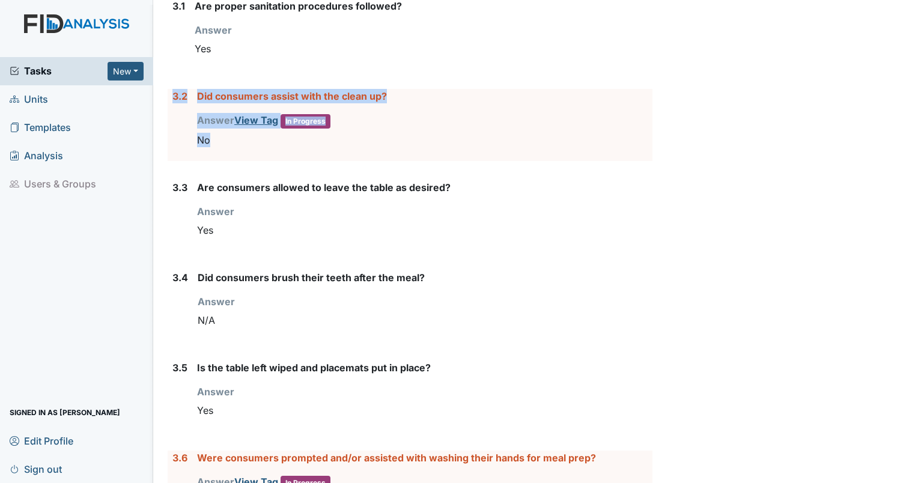
drag, startPoint x: 238, startPoint y: 146, endPoint x: 160, endPoint y: 97, distance: 92.0
drag, startPoint x: 160, startPoint y: 97, endPoint x: 178, endPoint y: 97, distance: 18.0
copy div "3.2 Did consumers assist with the clean up? Answer View Tag In Progress You mus…"
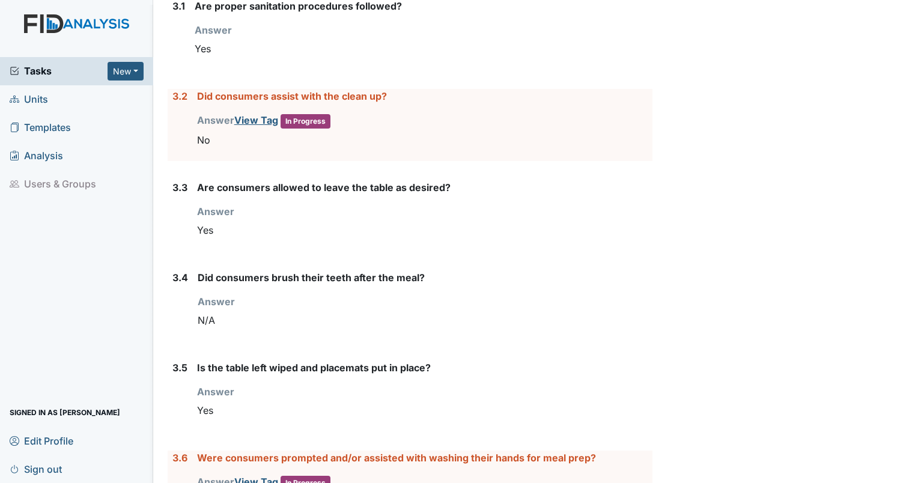
click at [576, 386] on div "Answer You must select one of the below options. Yes" at bounding box center [424, 403] width 455 height 37
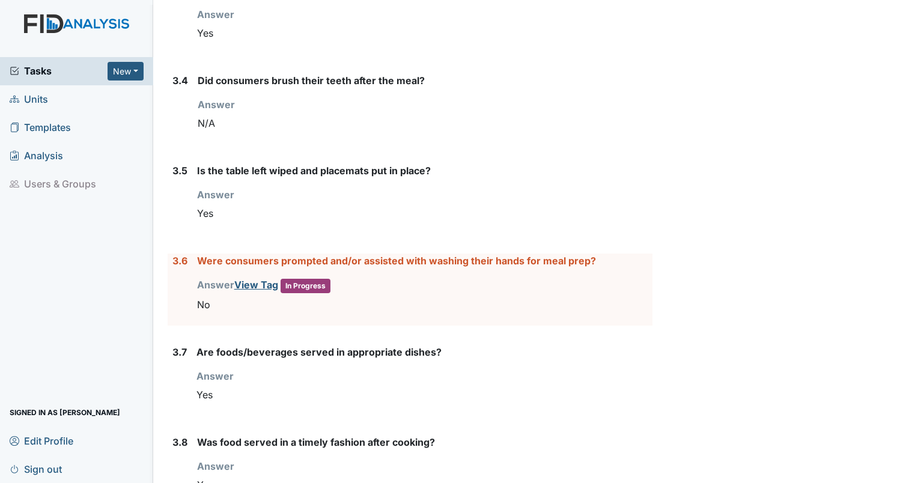
scroll to position [1543, 0]
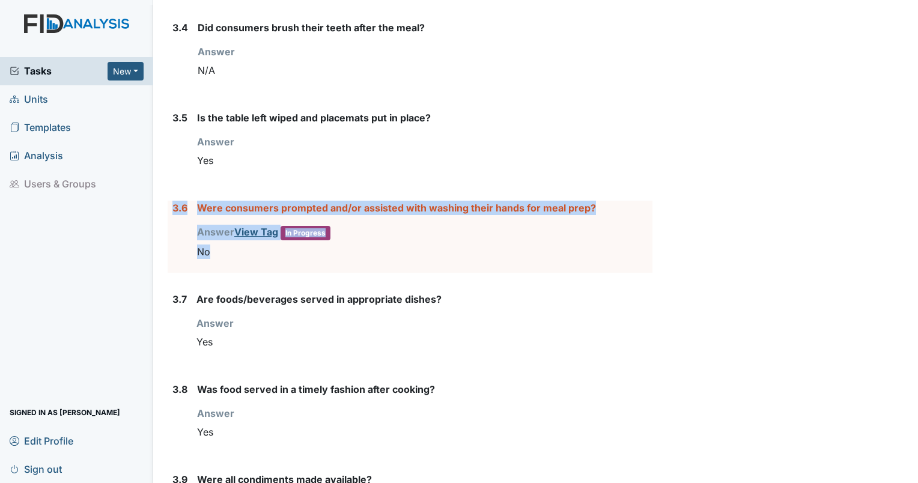
drag, startPoint x: 247, startPoint y: 252, endPoint x: 160, endPoint y: 210, distance: 96.5
click at [160, 210] on div "Inspection: Camera Observation ID: #00011361 Completed Autosaving... Location: …" at bounding box center [410, 405] width 503 height 3876
drag, startPoint x: 160, startPoint y: 210, endPoint x: 209, endPoint y: 199, distance: 50.4
copy div "3.6 Were consumers prompted and/or assisted with washing their hands for meal p…"
click at [858, 293] on div "Archive Task × Are you sure you want to archive this task? It will appear as in…" at bounding box center [786, 405] width 251 height 3876
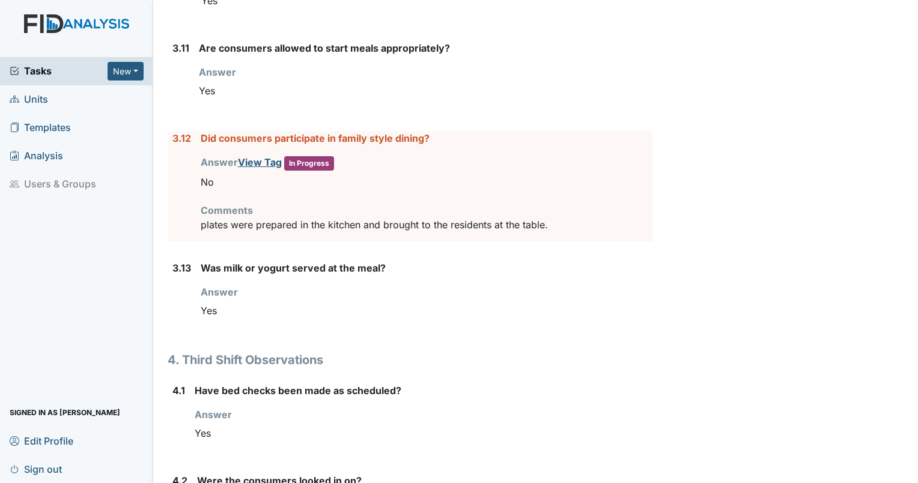
scroll to position [2167, 0]
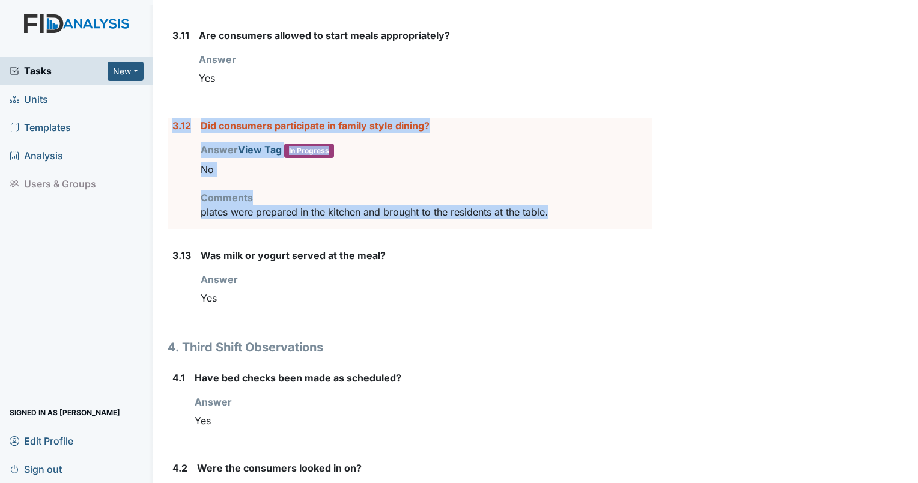
drag, startPoint x: 553, startPoint y: 205, endPoint x: 171, endPoint y: 123, distance: 391.0
click at [171, 123] on div "3.12 Did consumers participate in family style dining? Answer View Tag In Progr…" at bounding box center [410, 173] width 485 height 111
drag, startPoint x: 171, startPoint y: 123, endPoint x: 178, endPoint y: 120, distance: 7.6
copy div "3.12 Did consumers participate in family style dining? Answer View Tag In Progr…"
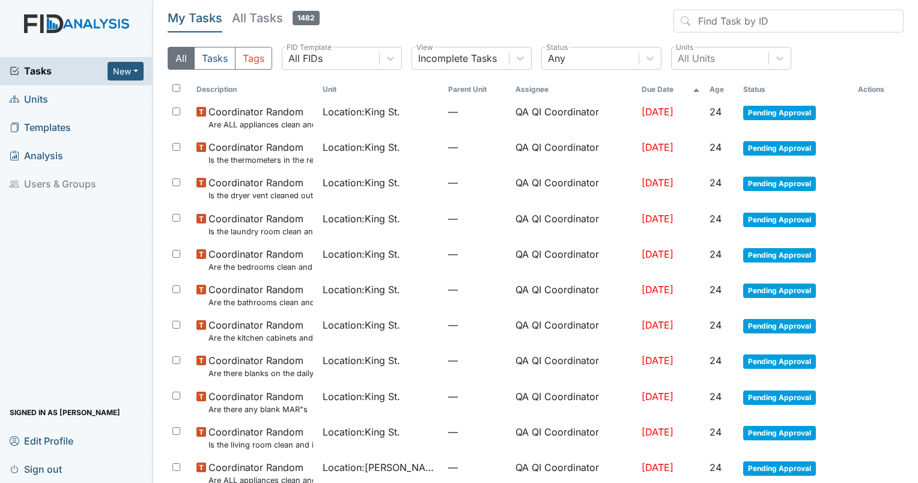
click at [92, 85] on link "Units" at bounding box center [76, 99] width 153 height 28
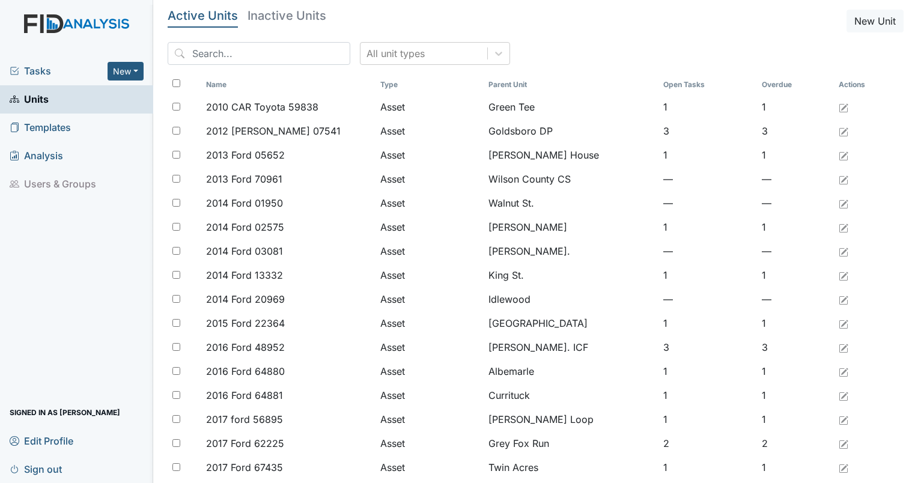
click at [51, 56] on img at bounding box center [76, 35] width 153 height 43
click at [49, 57] on div "Tasks New Form Inspection Document Bundle" at bounding box center [76, 71] width 153 height 28
click at [31, 69] on span "Tasks" at bounding box center [59, 71] width 98 height 14
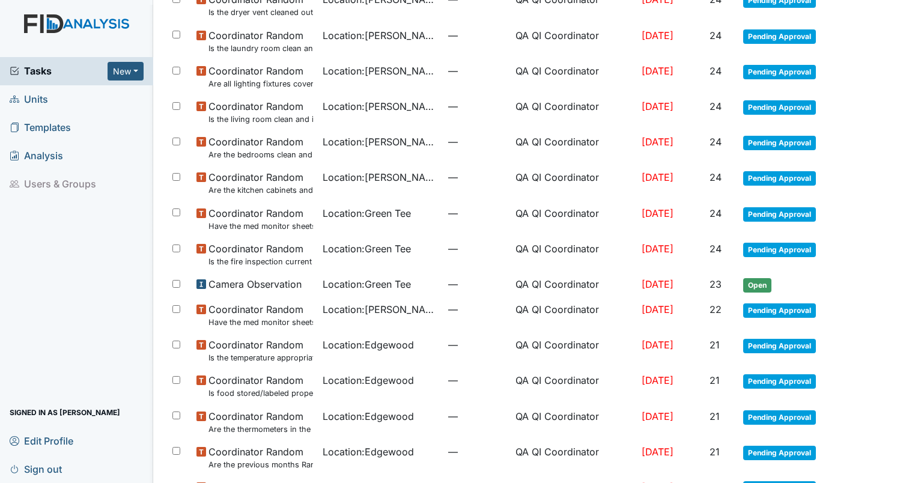
scroll to position [577, 0]
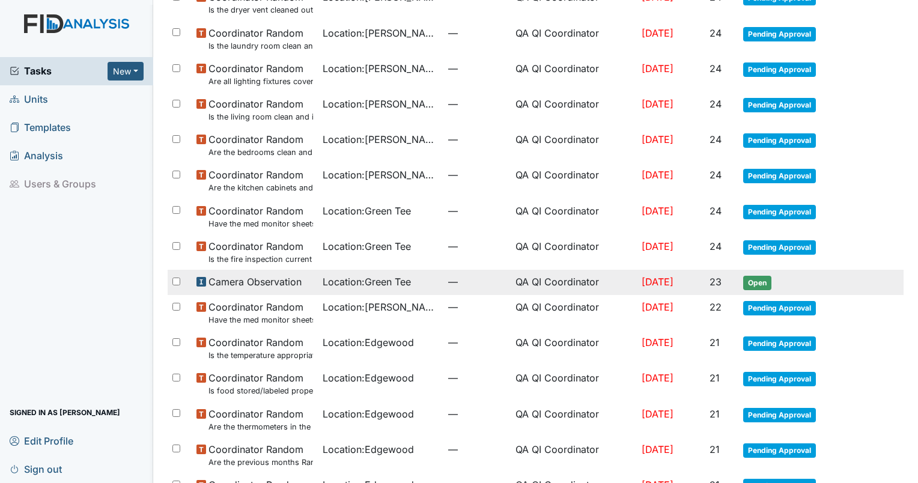
click at [354, 287] on span "Location : Green Tee" at bounding box center [367, 282] width 88 height 14
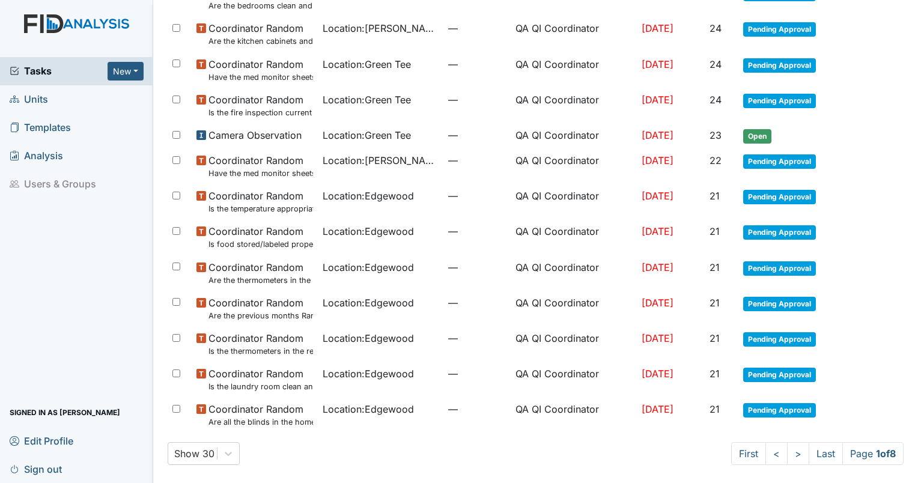
scroll to position [725, 0]
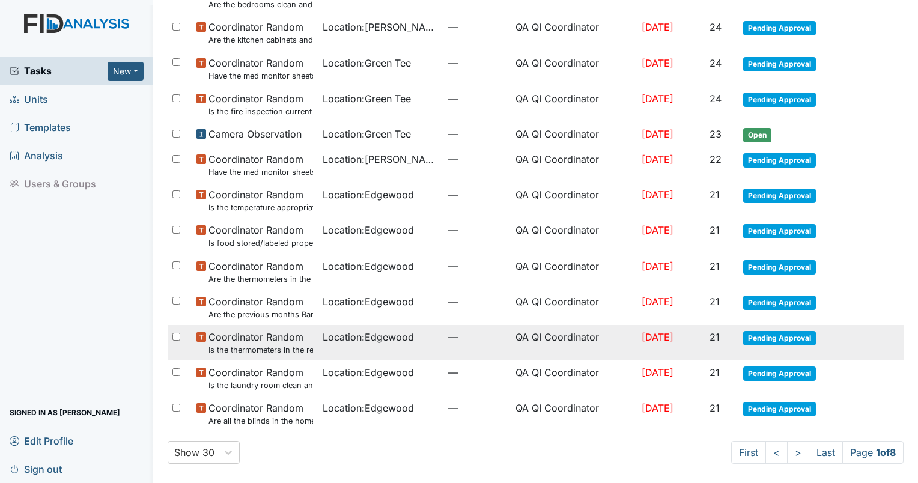
click at [256, 334] on span "Coordinator Random Is the thermometers in the refrigerator reading between 34 d…" at bounding box center [260, 343] width 105 height 26
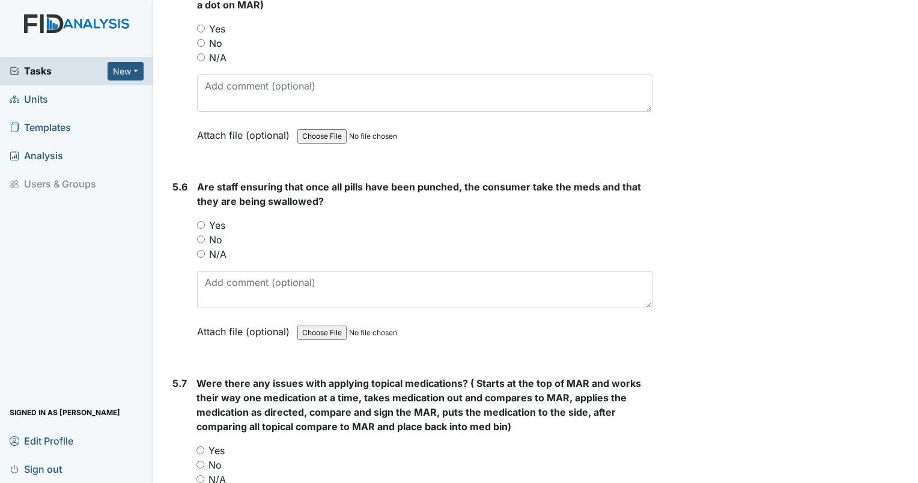
scroll to position [6415, 0]
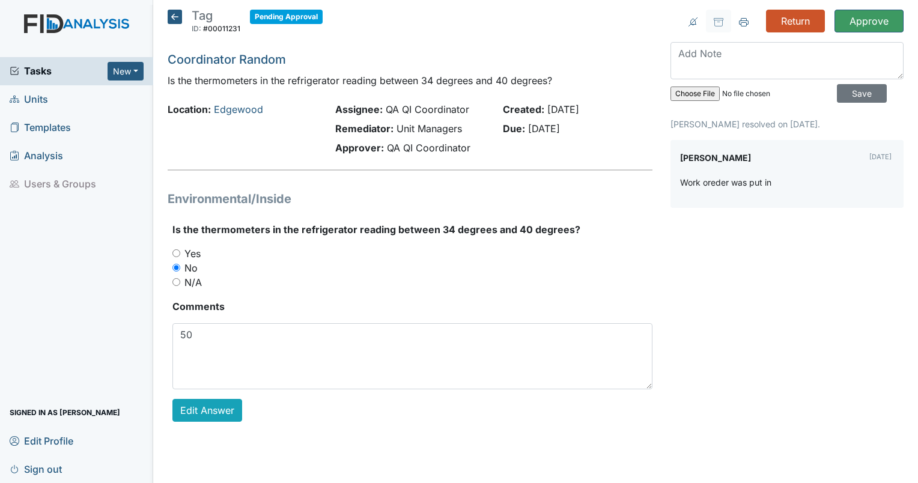
click at [53, 74] on span "Tasks" at bounding box center [59, 71] width 98 height 14
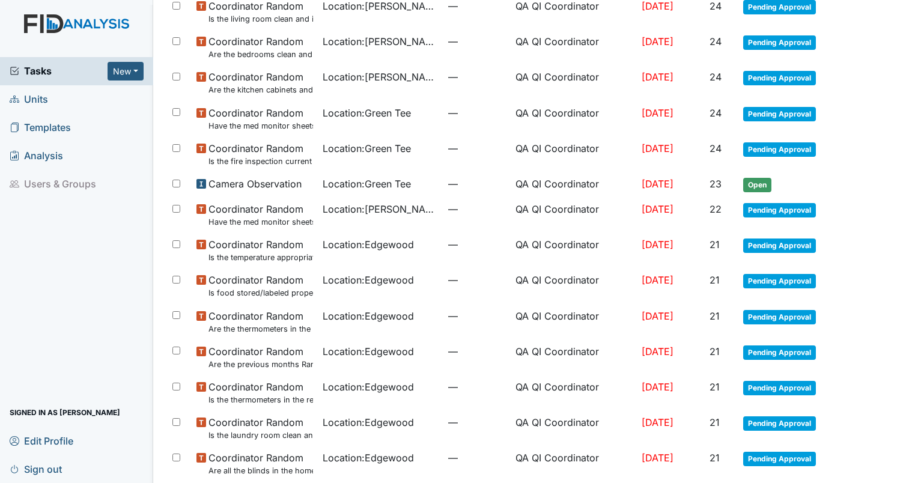
scroll to position [725, 0]
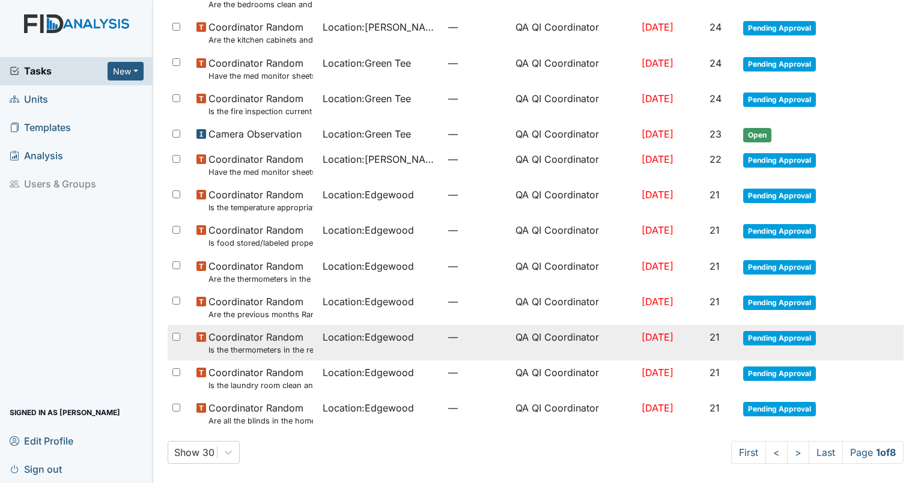
click at [239, 339] on span "Coordinator Random Is the thermometers in the refrigerator reading between 34 d…" at bounding box center [260, 343] width 105 height 26
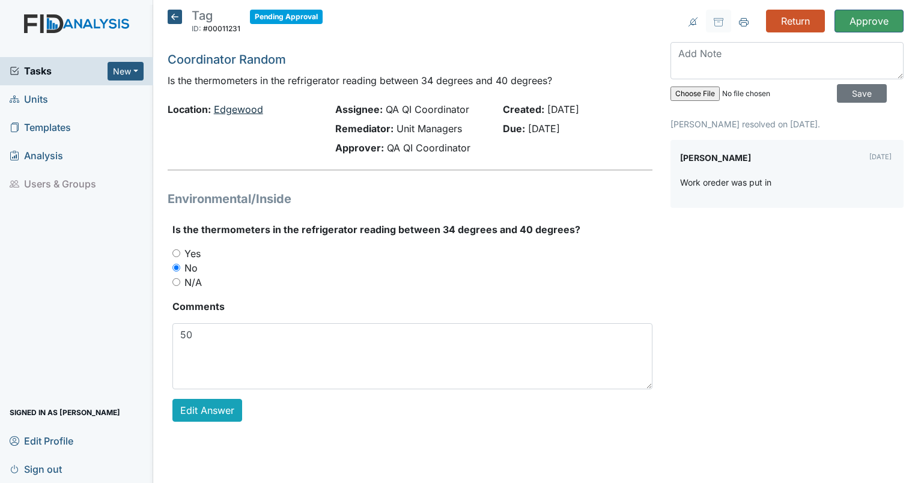
click at [240, 106] on link "Edgewood" at bounding box center [238, 109] width 49 height 12
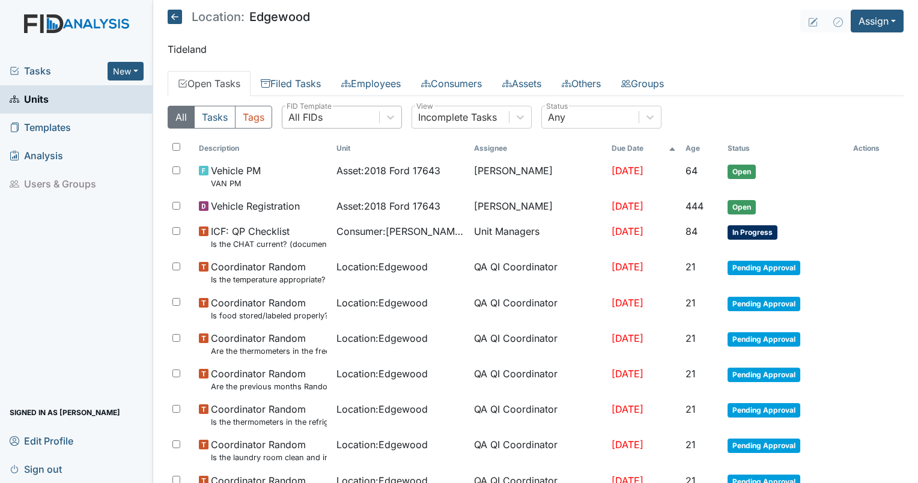
click at [345, 109] on div "All FIDs" at bounding box center [330, 117] width 97 height 22
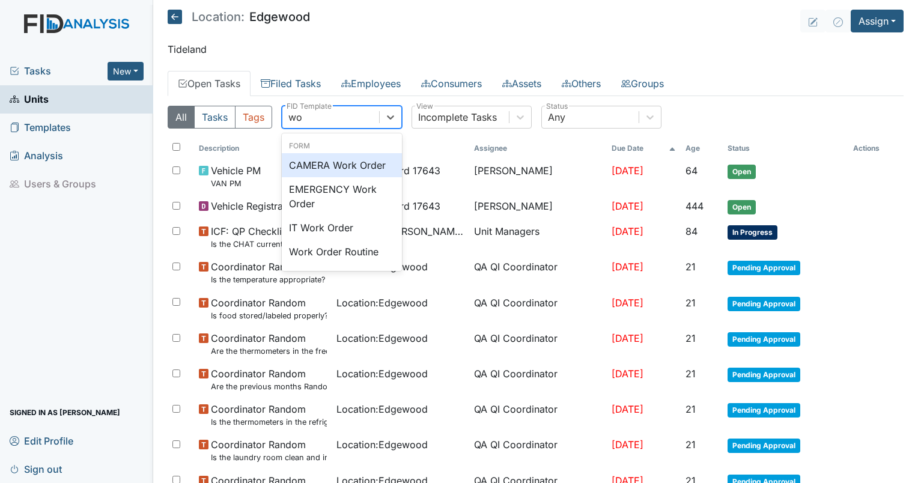
type input "work"
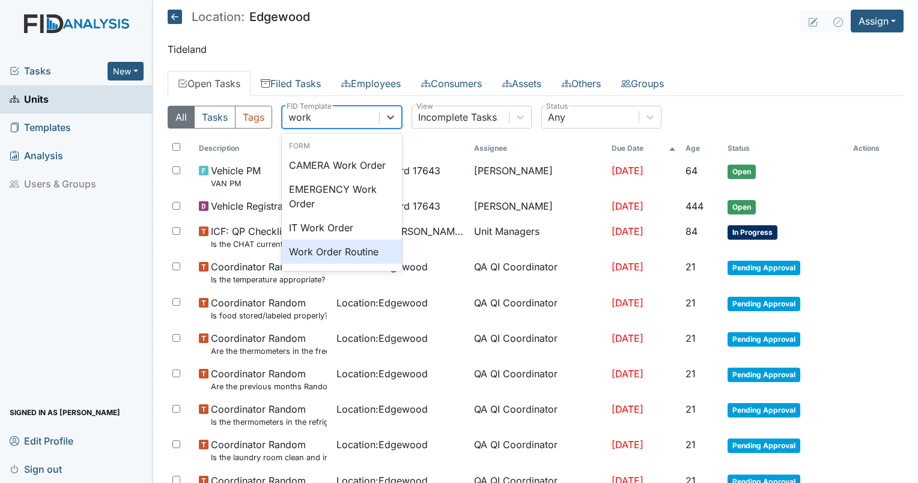
click at [323, 265] on div "Form CAMERA Work Order EMERGENCY Work Order IT Work Order Work Order Routine" at bounding box center [342, 202] width 120 height 133
click at [323, 252] on div "Work Order Routine" at bounding box center [342, 252] width 120 height 24
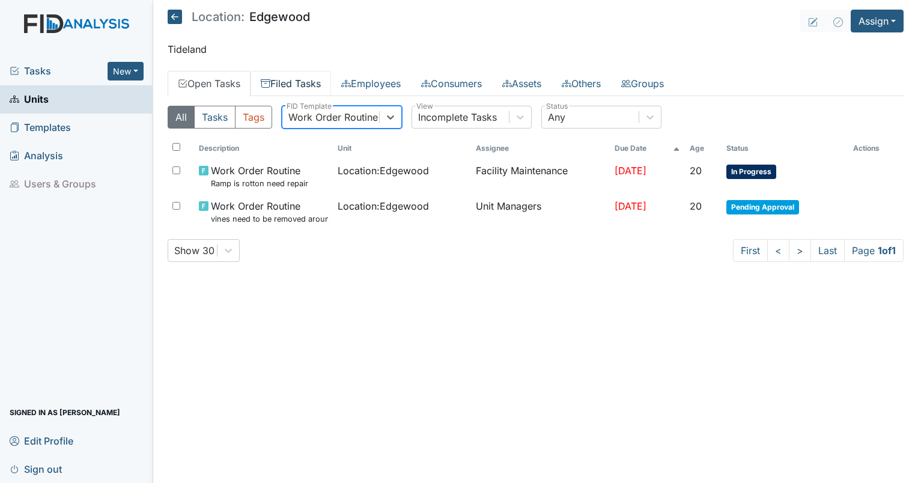
click at [297, 78] on link "Filed Tasks" at bounding box center [291, 83] width 81 height 25
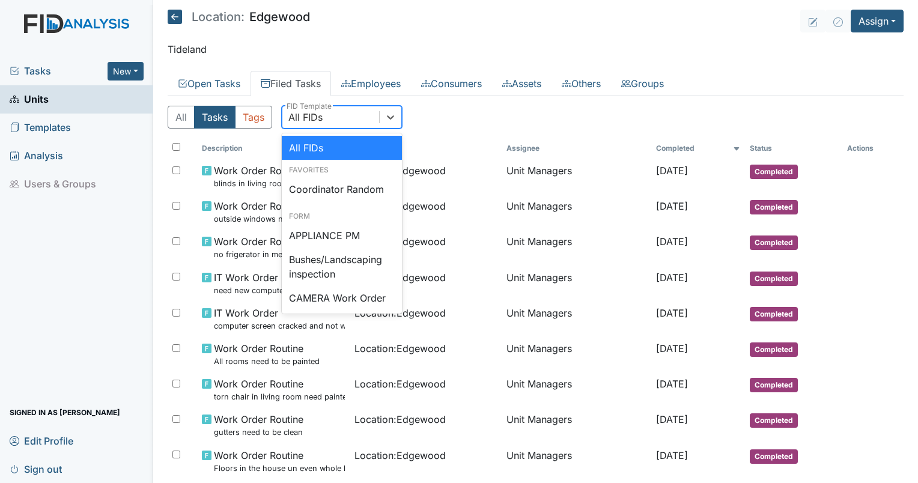
click at [315, 114] on div "All FIDs" at bounding box center [305, 117] width 34 height 14
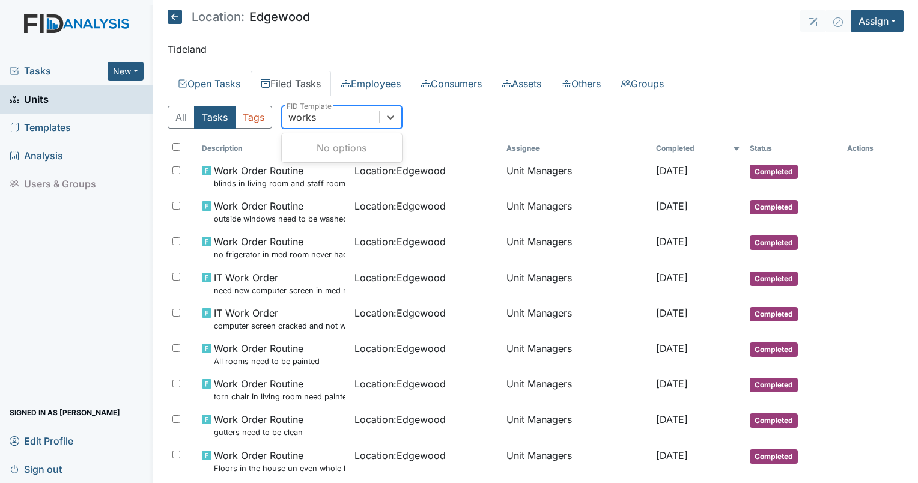
type input "work"
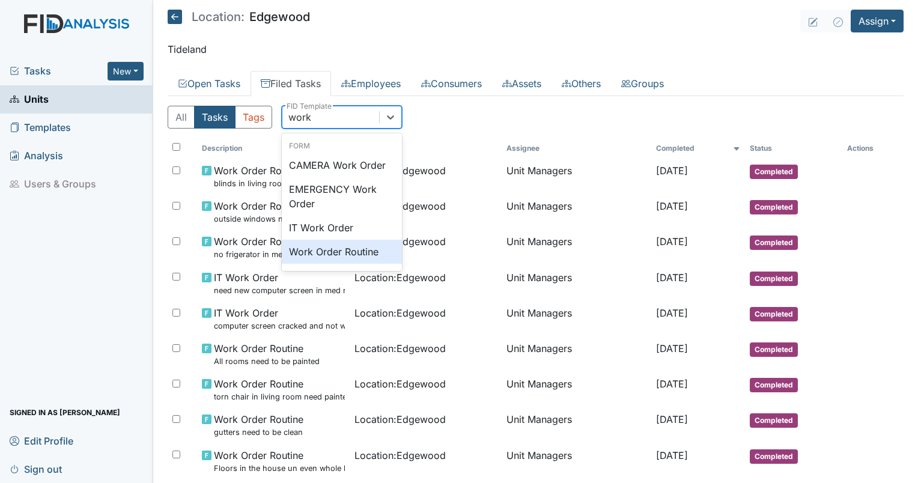
click at [326, 257] on div "Work Order Routine" at bounding box center [342, 252] width 120 height 24
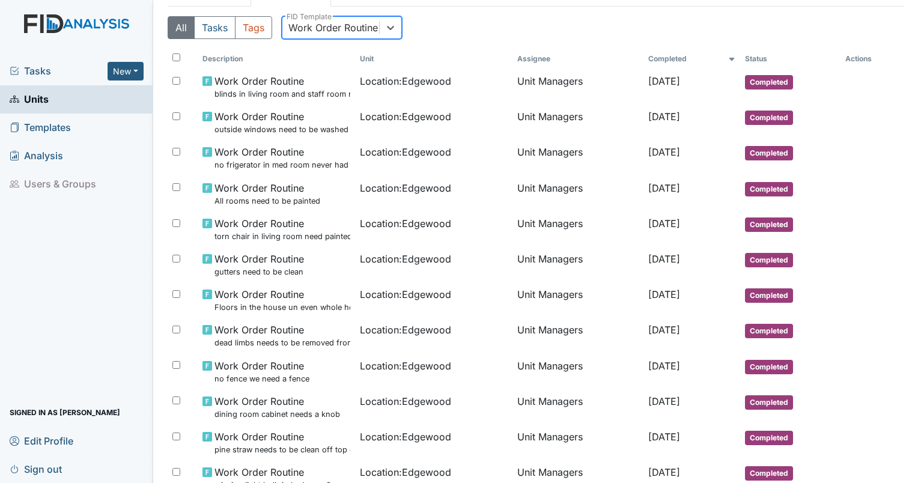
scroll to position [103, 0]
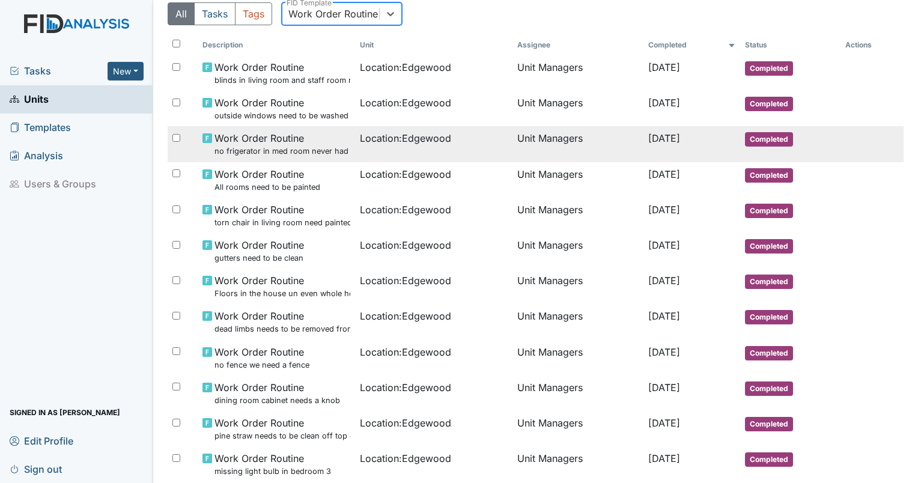
click at [279, 144] on span "Work Order Routine no frigerator in med room never had one in there but got tag…" at bounding box center [282, 144] width 136 height 26
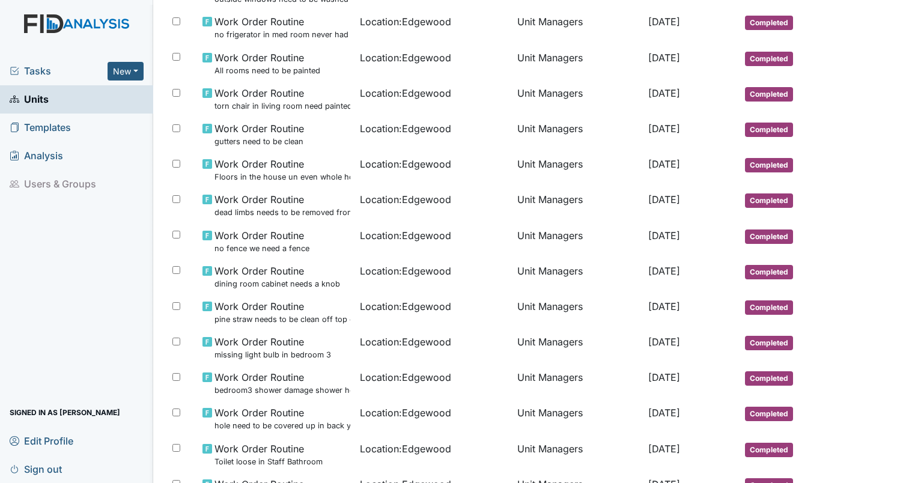
scroll to position [238, 0]
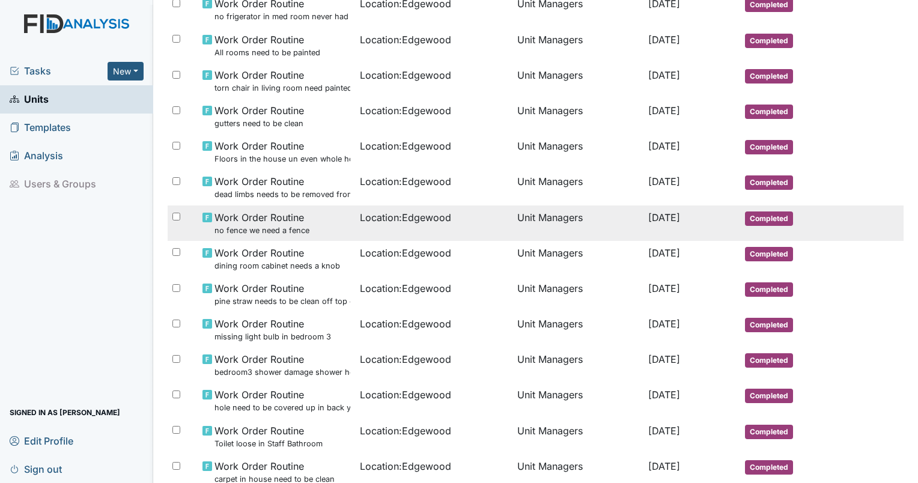
click at [269, 231] on small "no fence we need a fence" at bounding box center [261, 230] width 95 height 11
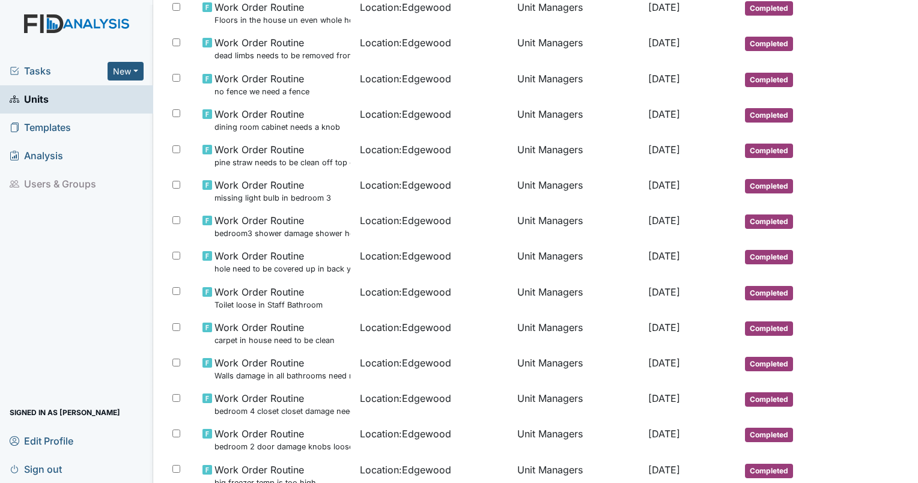
scroll to position [394, 0]
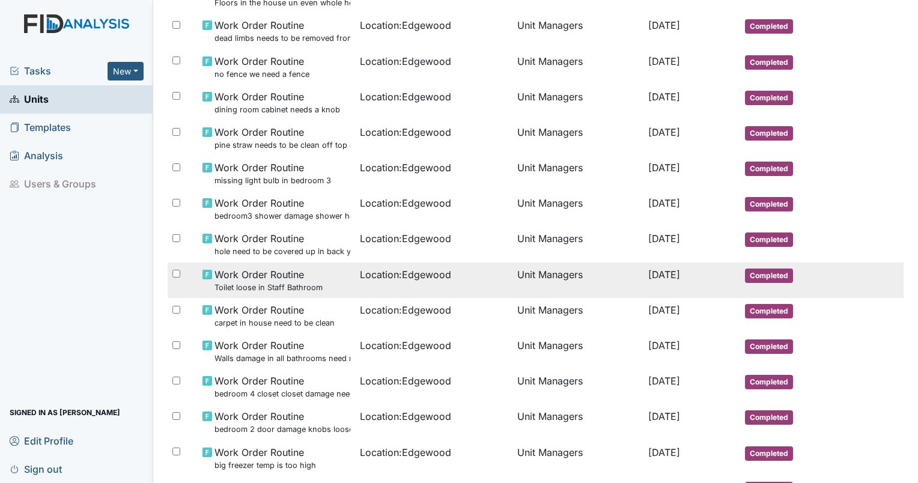
click at [240, 289] on small "Toilet loose in Staff Bathroom" at bounding box center [268, 287] width 108 height 11
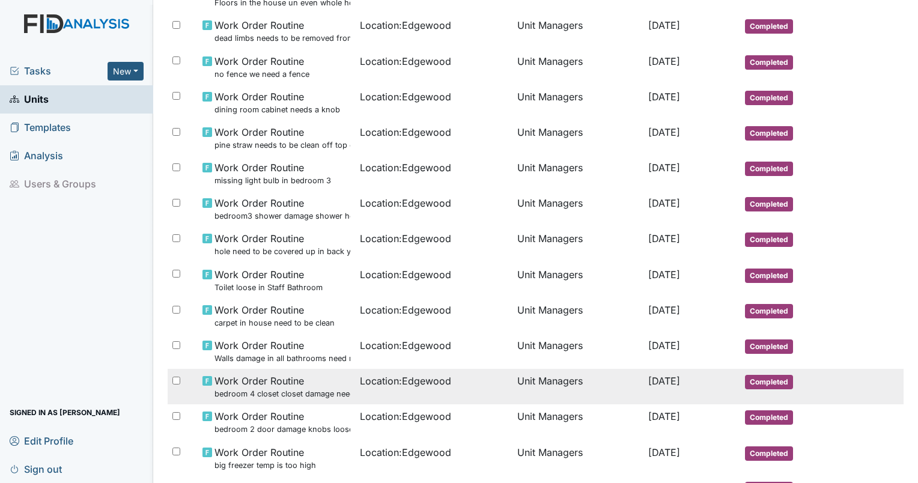
click at [257, 388] on small "bedroom 4 closet closet damage need to be repaired" at bounding box center [282, 393] width 136 height 11
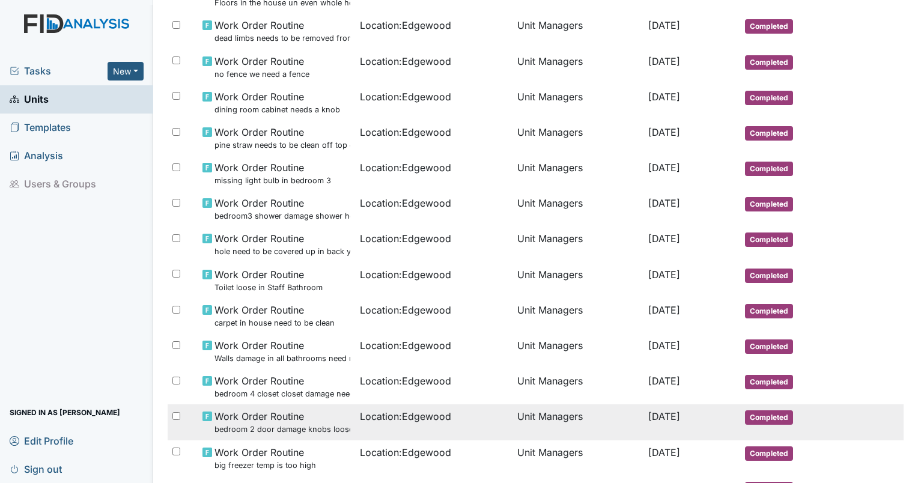
click at [290, 428] on small "bedroom 2 door damage knobs loose" at bounding box center [282, 429] width 136 height 11
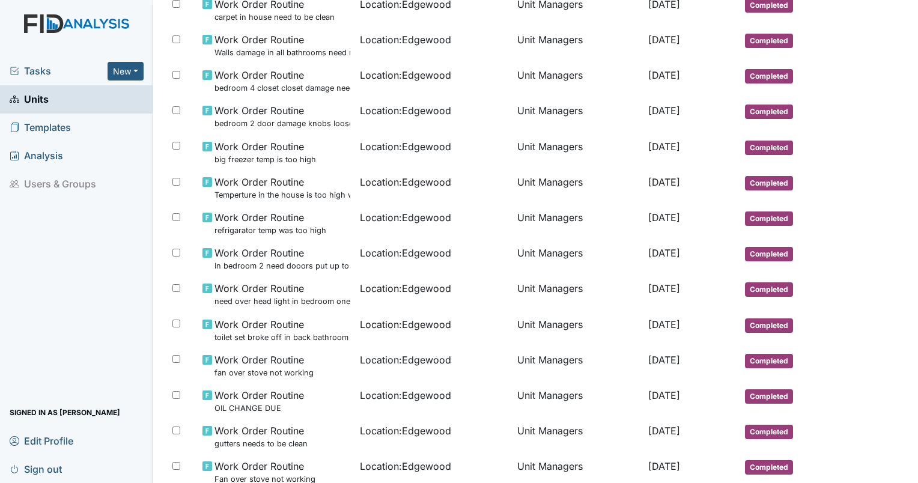
scroll to position [699, 0]
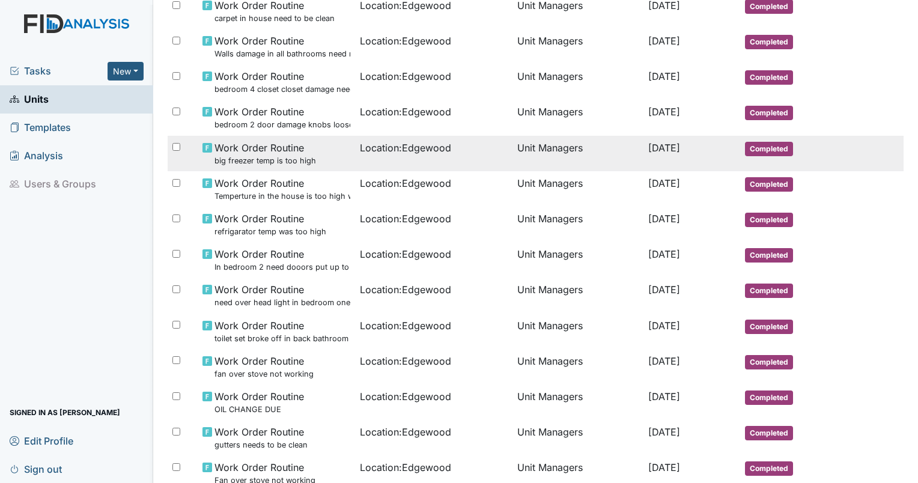
click at [269, 160] on small "big freezer temp is too high" at bounding box center [265, 160] width 102 height 11
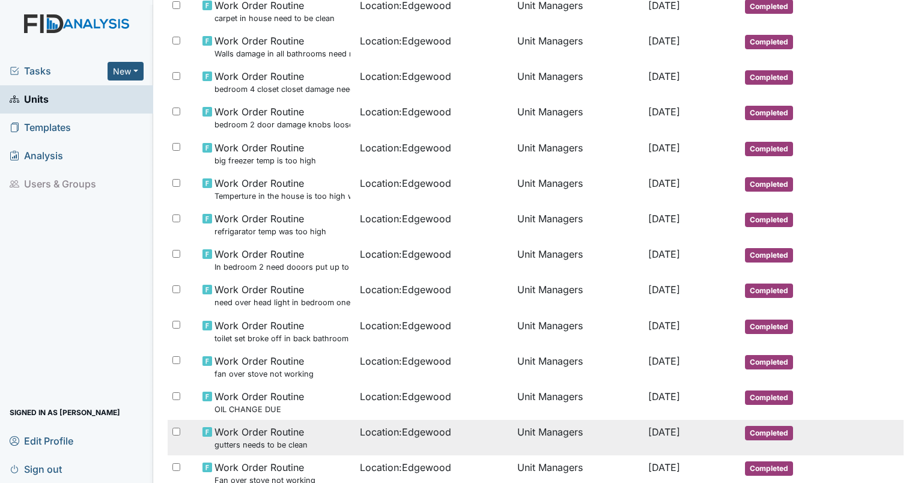
click at [265, 443] on small "gutters needs to be clean" at bounding box center [260, 444] width 93 height 11
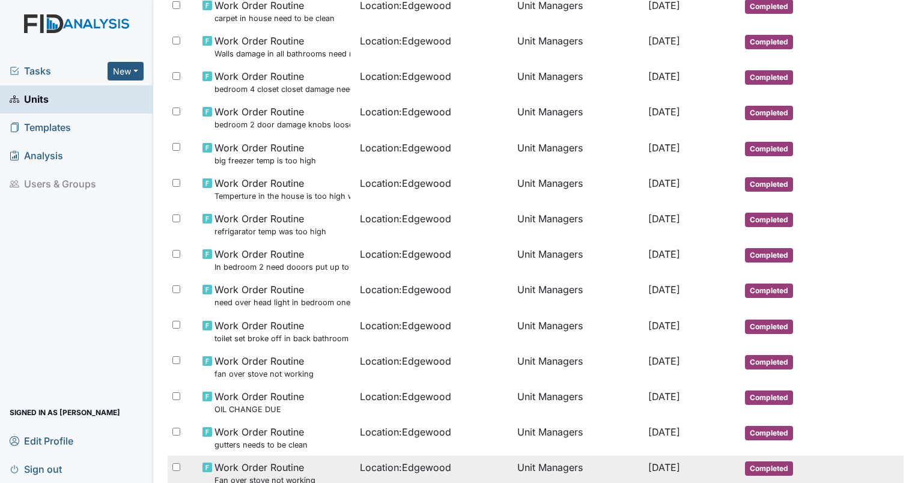
click at [278, 481] on small "Fan over stove not working" at bounding box center [264, 480] width 101 height 11
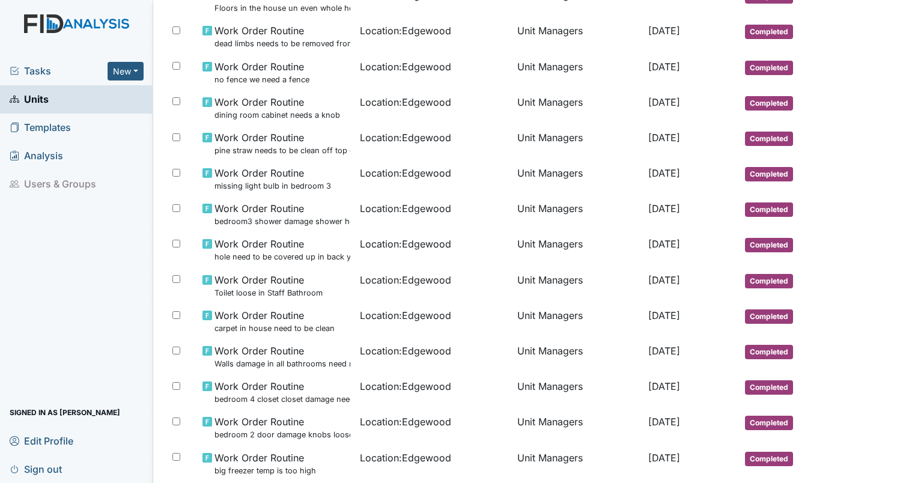
scroll to position [380, 0]
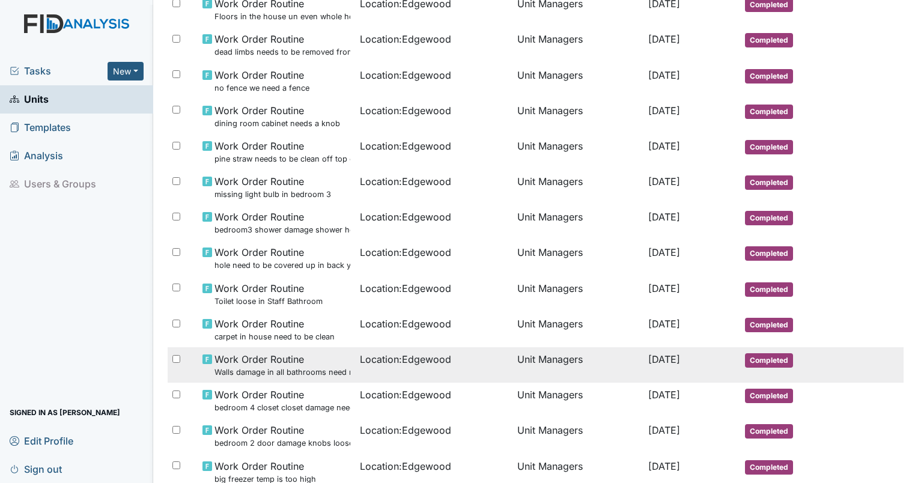
click at [257, 368] on small "Walls damage in all bathrooms need repair" at bounding box center [282, 371] width 136 height 11
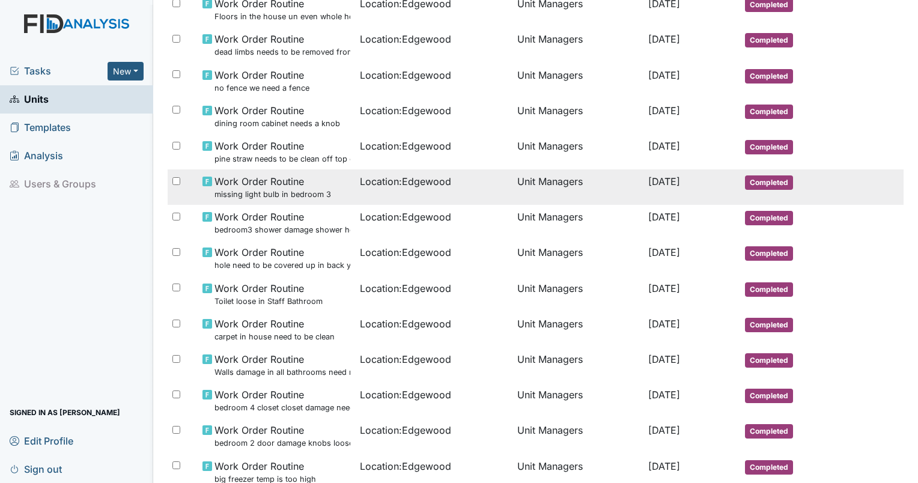
click at [214, 192] on small "missing light bulb in bedroom 3" at bounding box center [272, 194] width 117 height 11
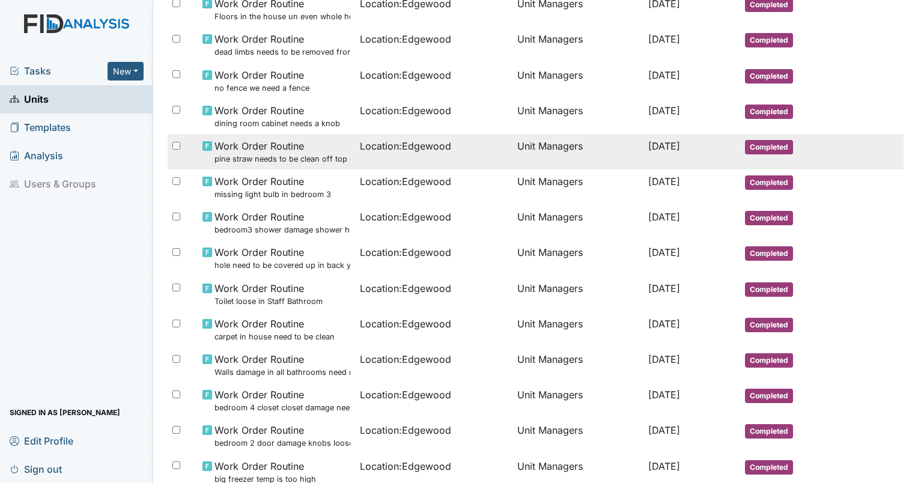
click at [264, 159] on small "pine straw needs to be clean off top of the house" at bounding box center [282, 158] width 136 height 11
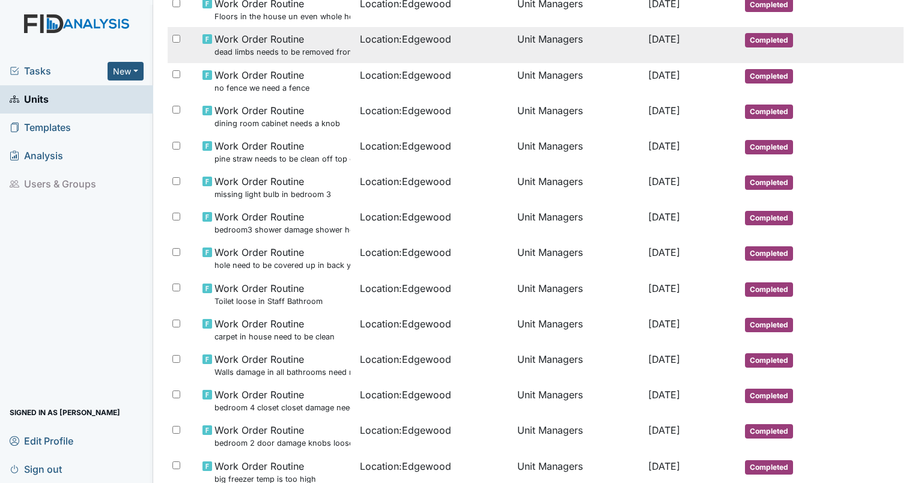
click at [274, 50] on small "dead limbs needs to be removed from yard" at bounding box center [282, 51] width 136 height 11
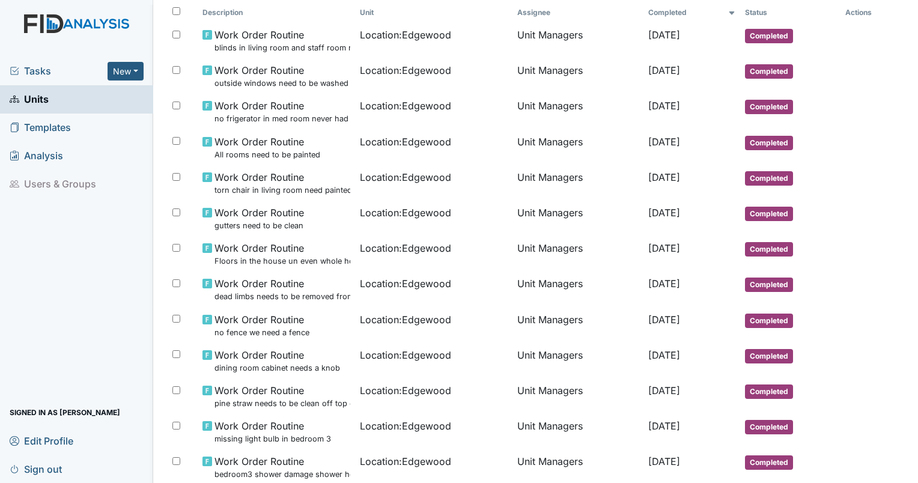
scroll to position [127, 0]
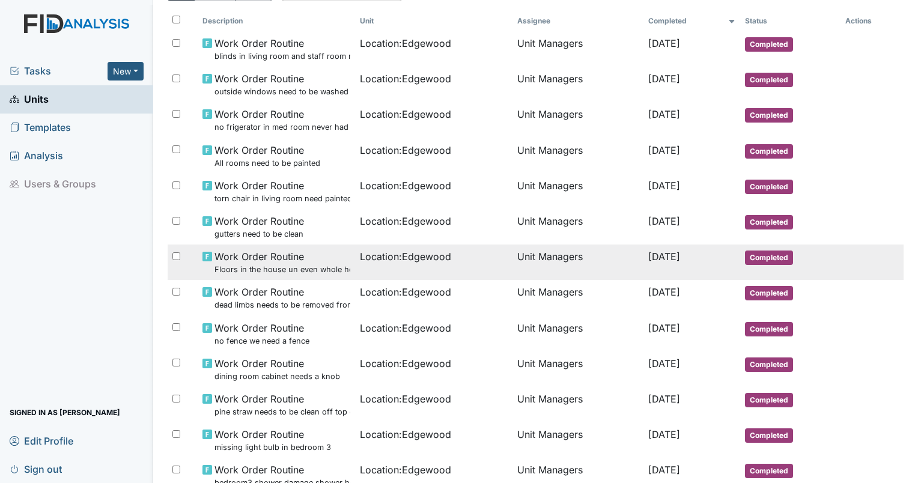
click at [257, 266] on small "Floors in the house un even whole house" at bounding box center [282, 269] width 136 height 11
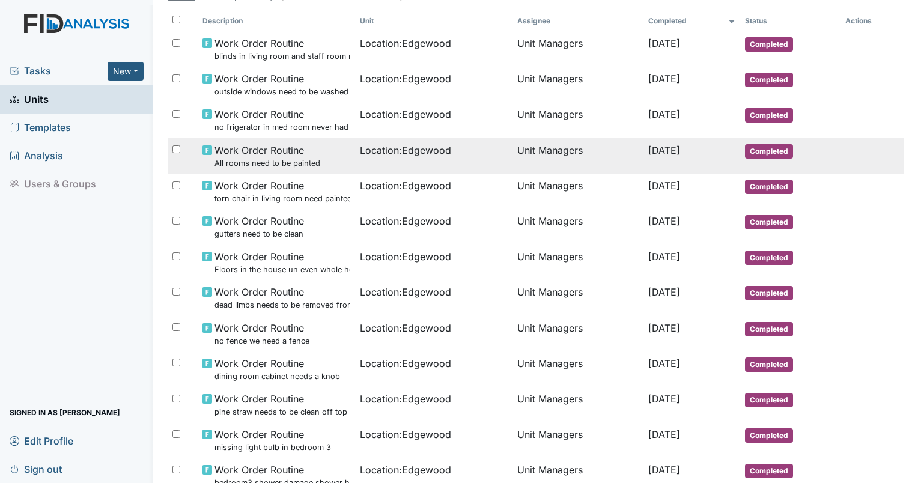
click at [278, 149] on span "Work Order Routine All rooms need to be painted" at bounding box center [267, 156] width 106 height 26
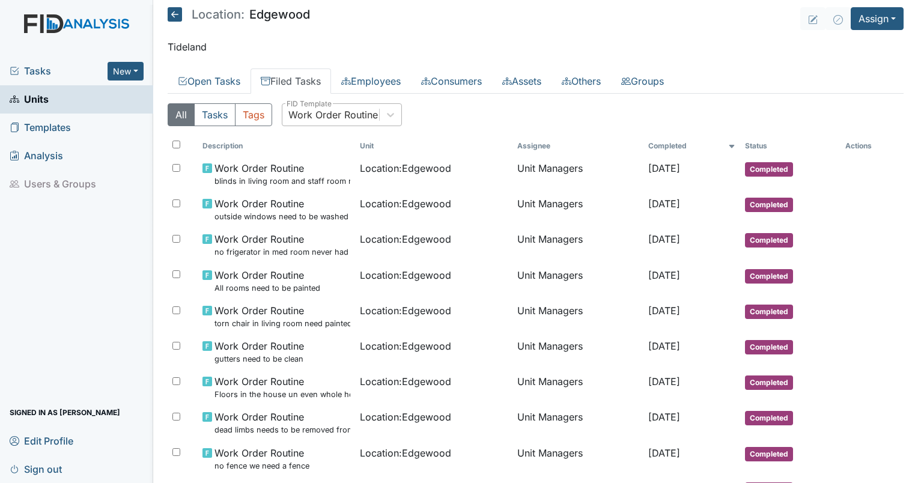
scroll to position [0, 0]
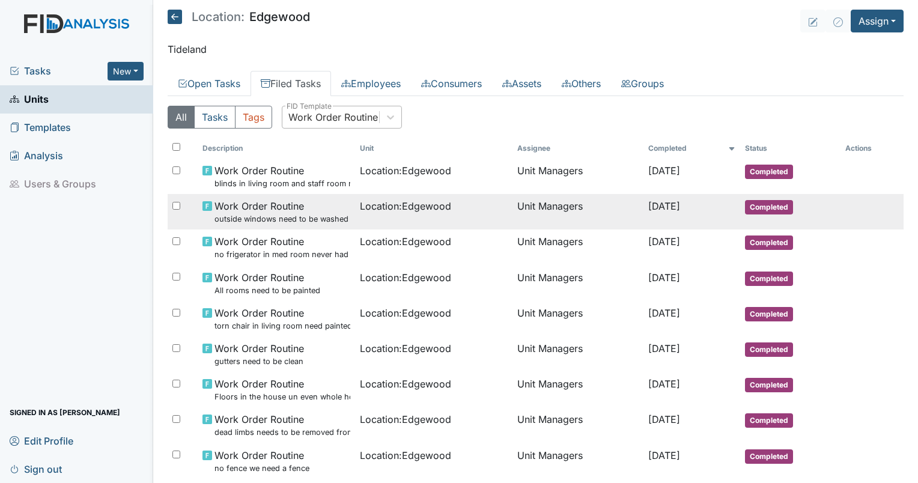
click at [265, 214] on small "outside windows need to be washed staff or managerment cant reach due to trees …" at bounding box center [282, 218] width 136 height 11
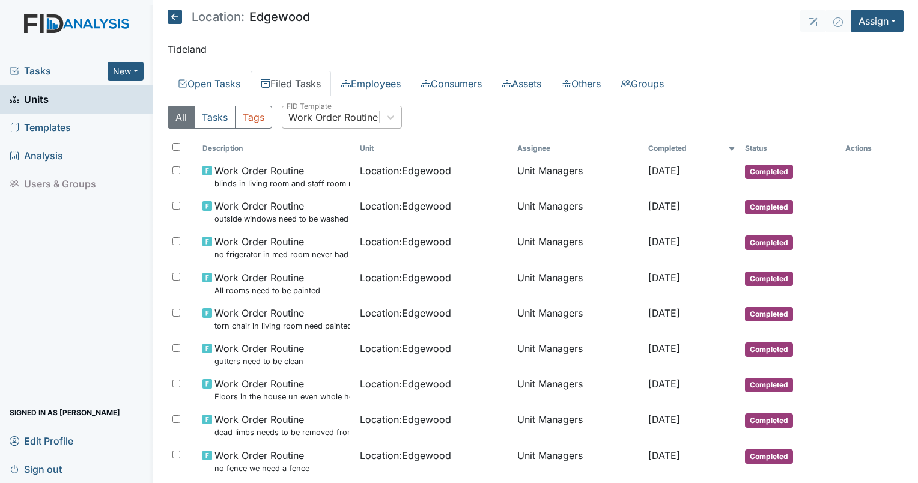
click at [721, 28] on header "Location: Edgewood Assign Assign Form Assign Inspection Assign Document Assign …" at bounding box center [536, 21] width 736 height 23
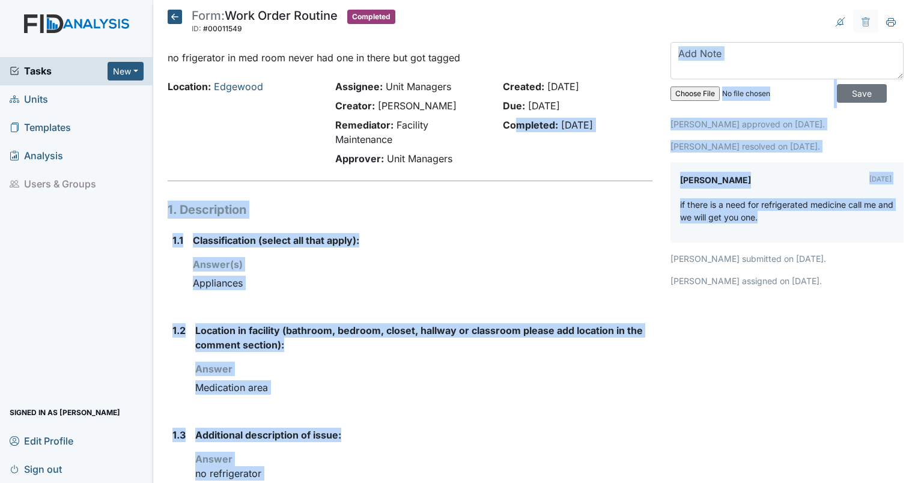
drag, startPoint x: 787, startPoint y: 223, endPoint x: 512, endPoint y: 156, distance: 282.8
click at [512, 156] on div "Form: Work Order Routine ID: #00011549 Completed Autosaving... no frigerator in…" at bounding box center [536, 312] width 754 height 604
